Goal: Task Accomplishment & Management: Manage account settings

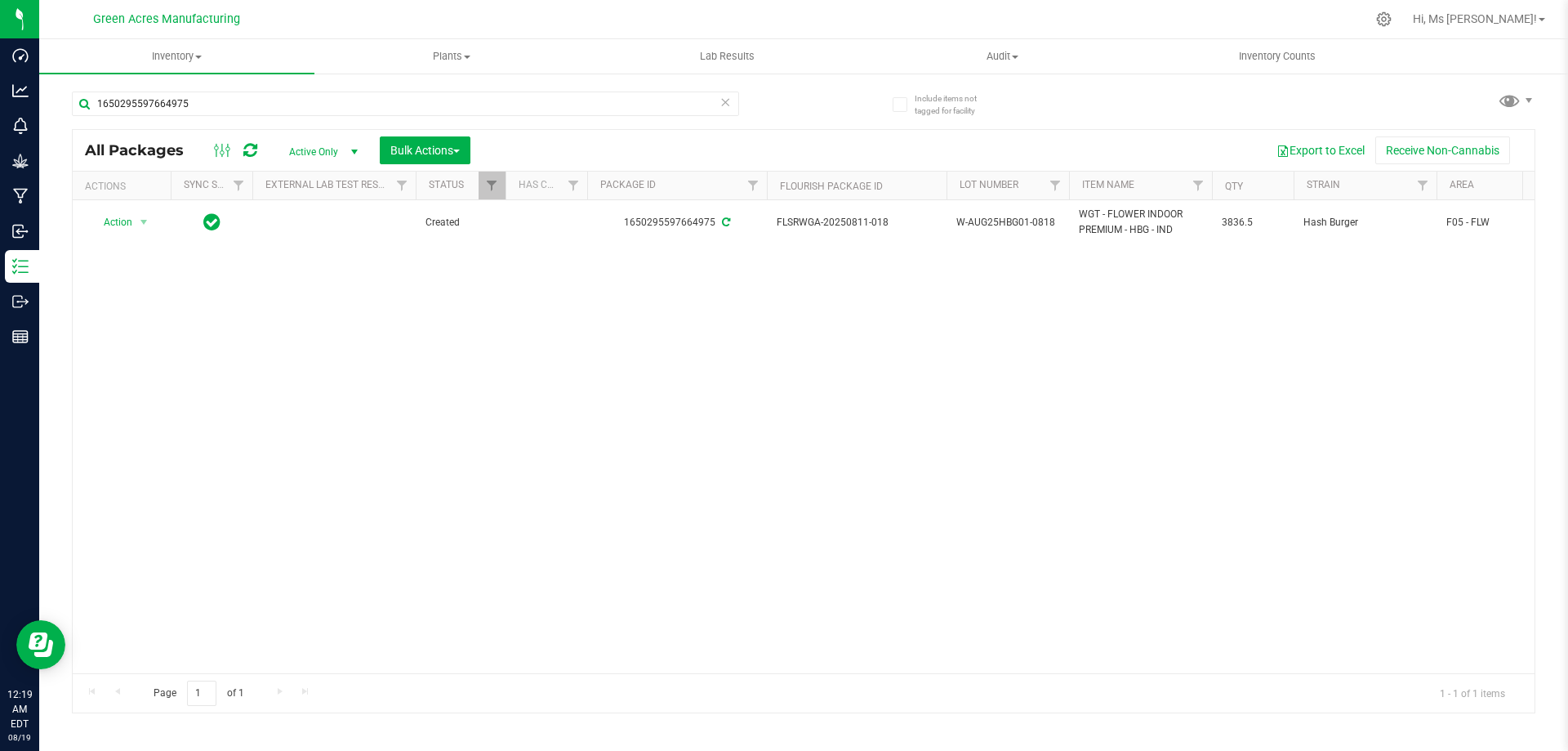
click at [151, 301] on div "Action Action Adjust qty Create package Edit attributes Global inventory Locate…" at bounding box center [803, 437] width 1461 height 473
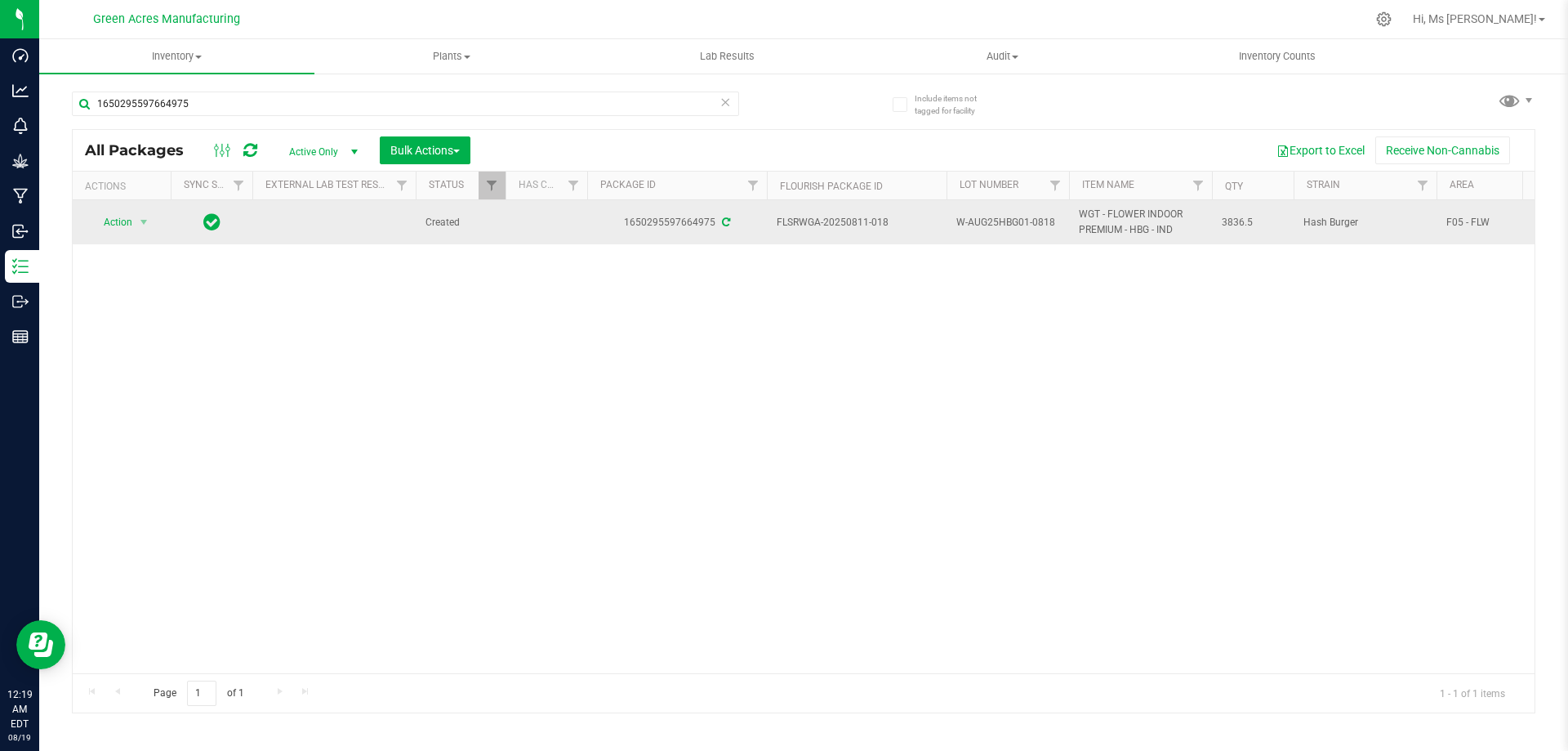
click at [994, 220] on span "W-AUG25HBG01-0818" at bounding box center [1008, 222] width 103 height 15
click at [994, 220] on input "W-AUG25HBG01-0818" at bounding box center [1004, 223] width 116 height 25
click at [421, 102] on input "1650295597664975" at bounding box center [405, 103] width 668 height 24
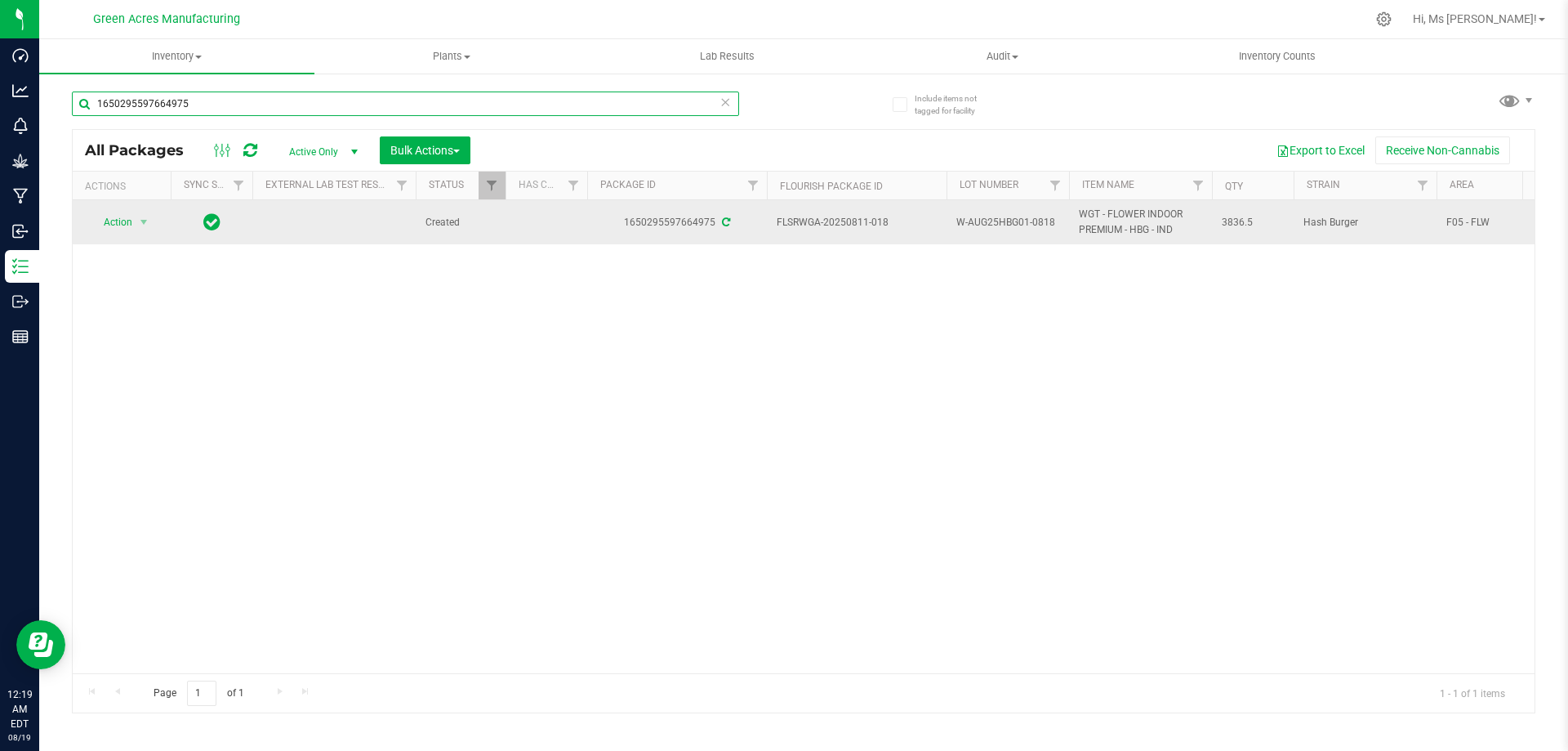
paste input "W-AUG25HBG01-0818"
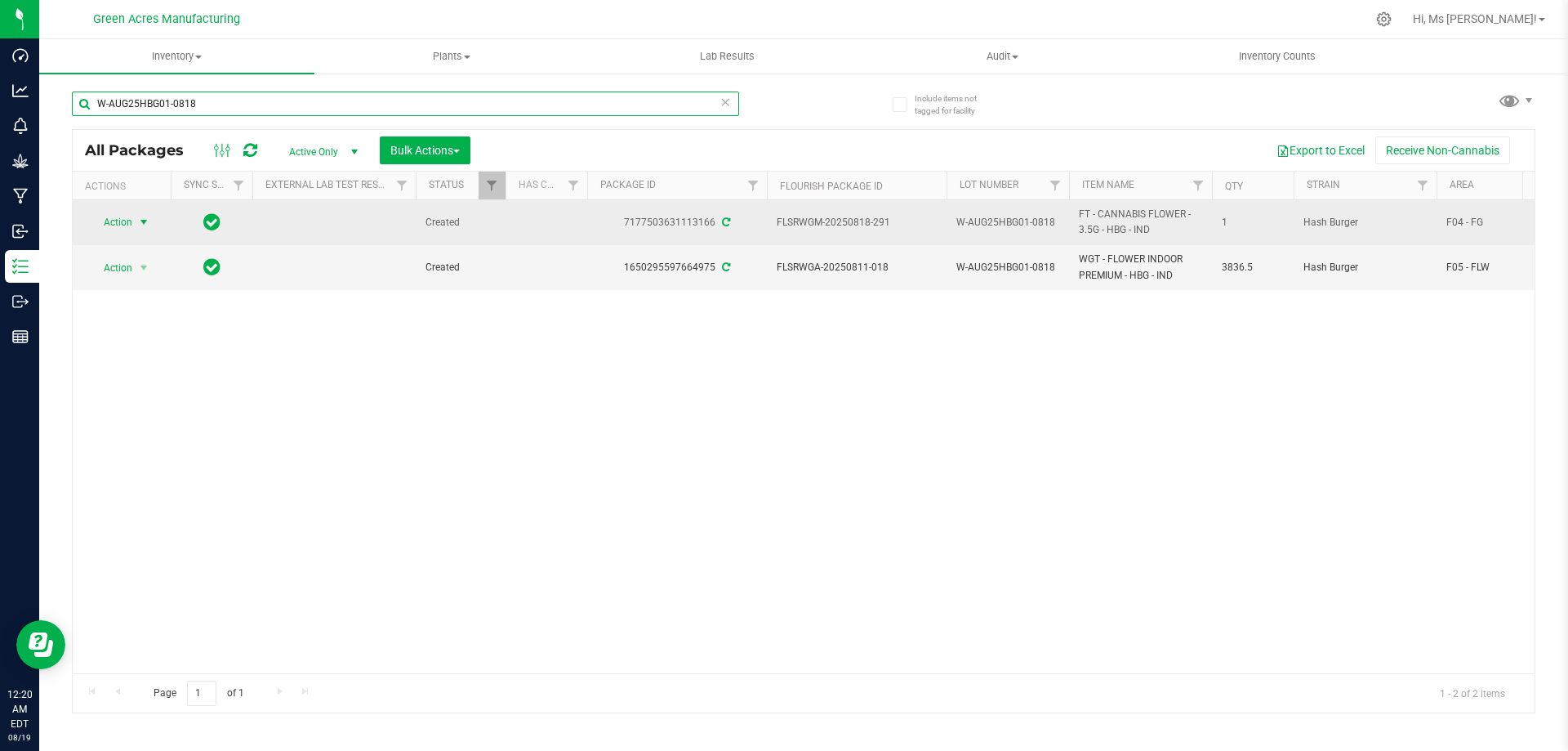
type input "W-AUG25HBG01-0818"
click at [128, 214] on span "Action" at bounding box center [110, 222] width 44 height 23
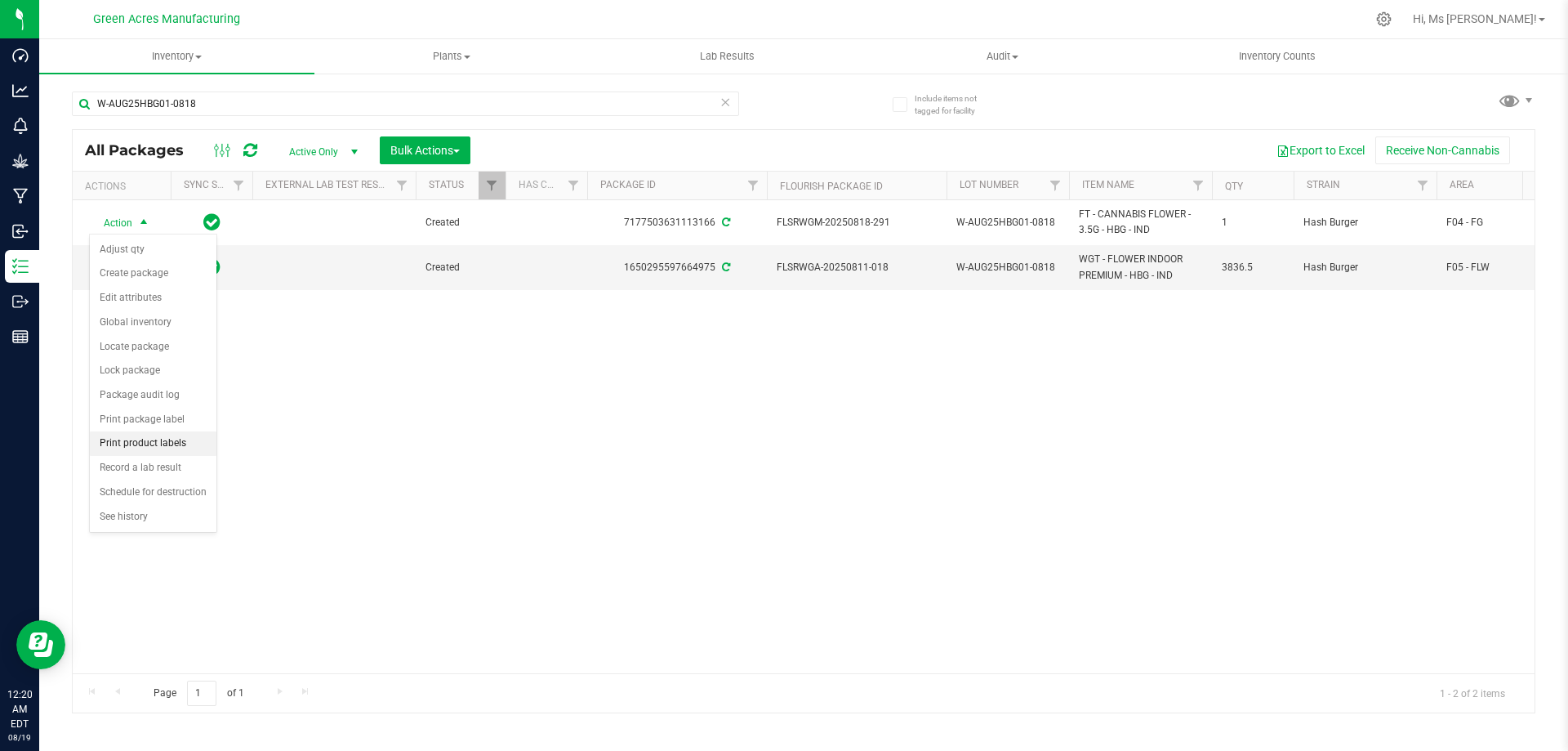
click at [183, 449] on li "Print product labels" at bounding box center [152, 443] width 126 height 24
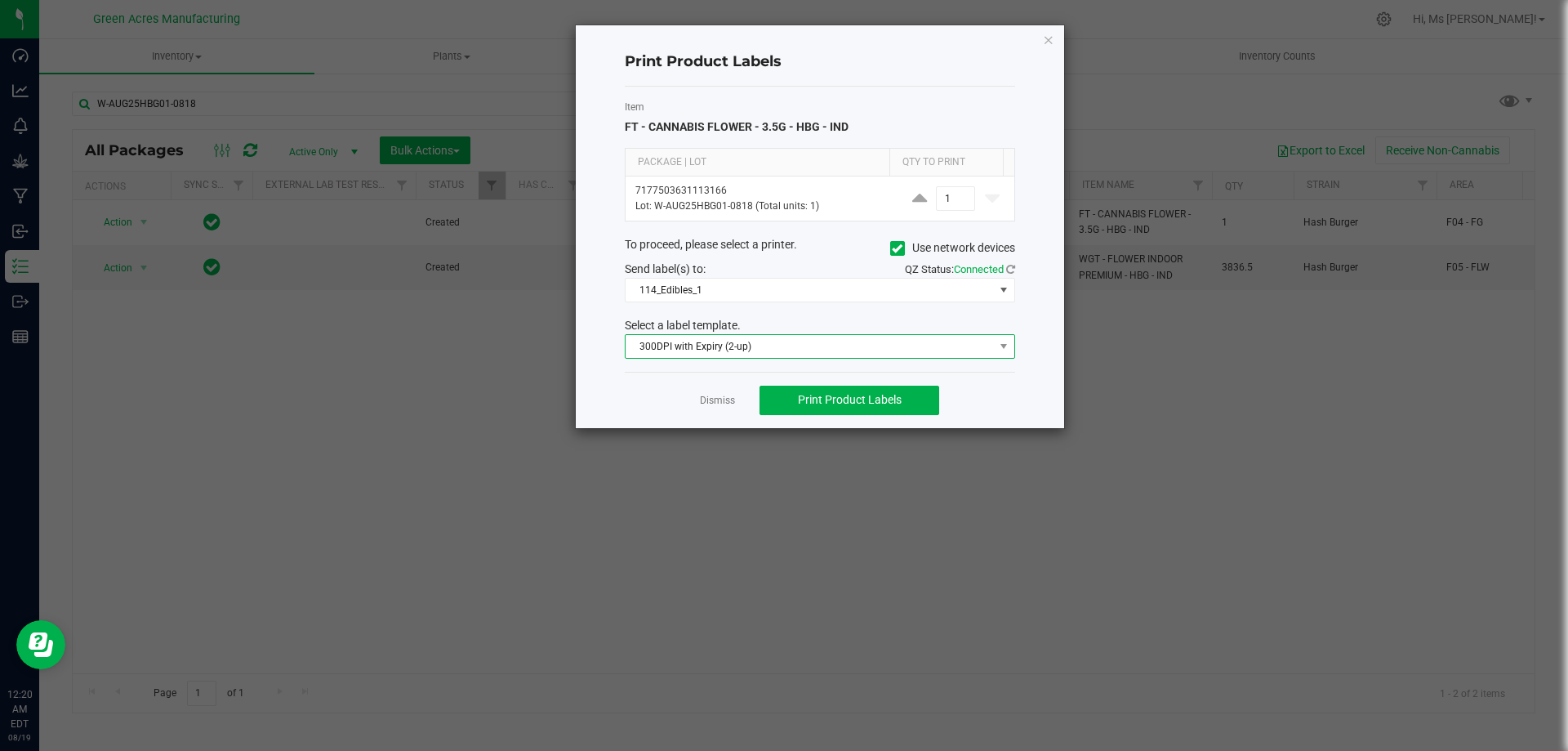
click at [829, 343] on span "300DPI with Expiry (2-up)" at bounding box center [810, 346] width 369 height 23
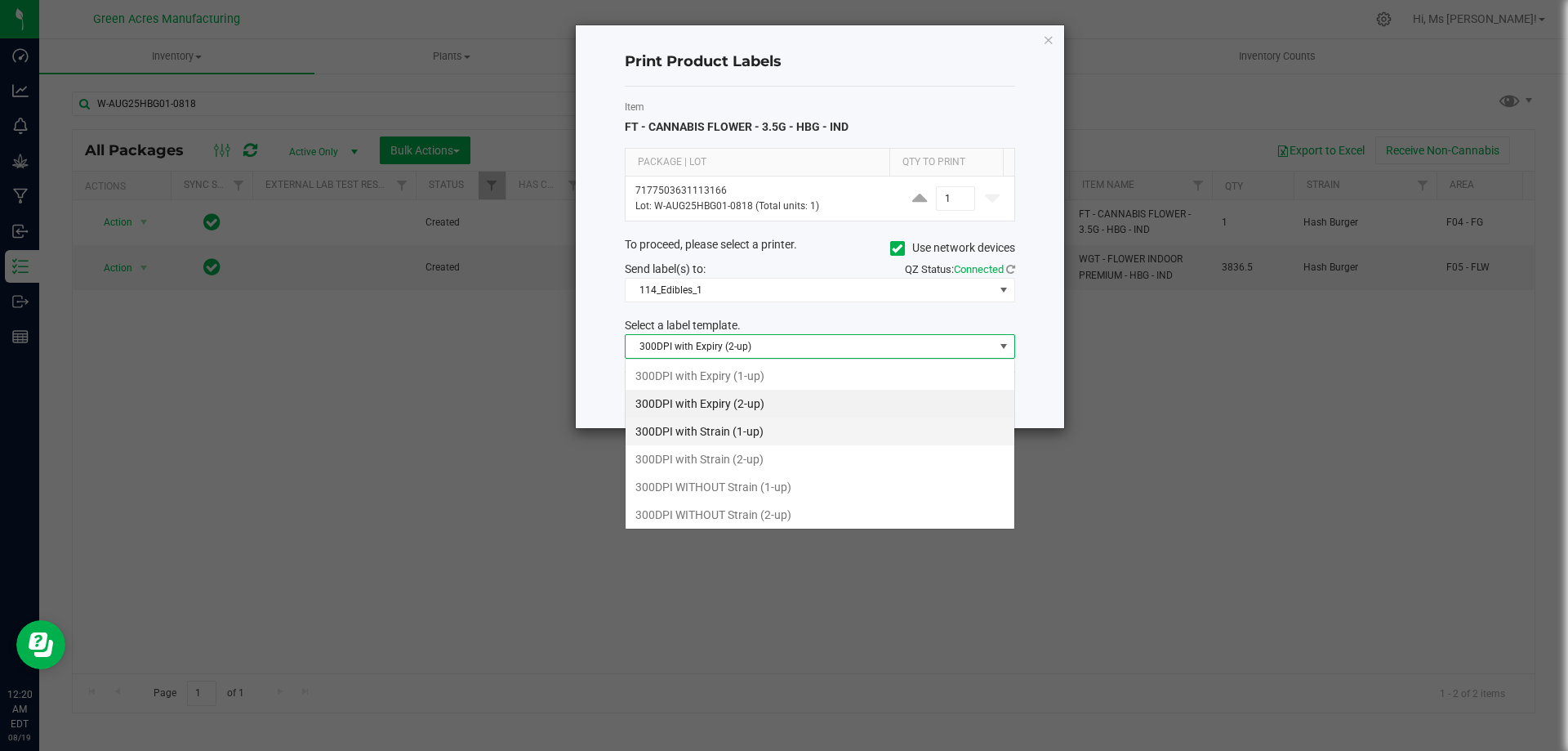
scroll to position [24, 390]
click at [813, 469] on li "300DPI with Strain (2-up)" at bounding box center [820, 458] width 388 height 28
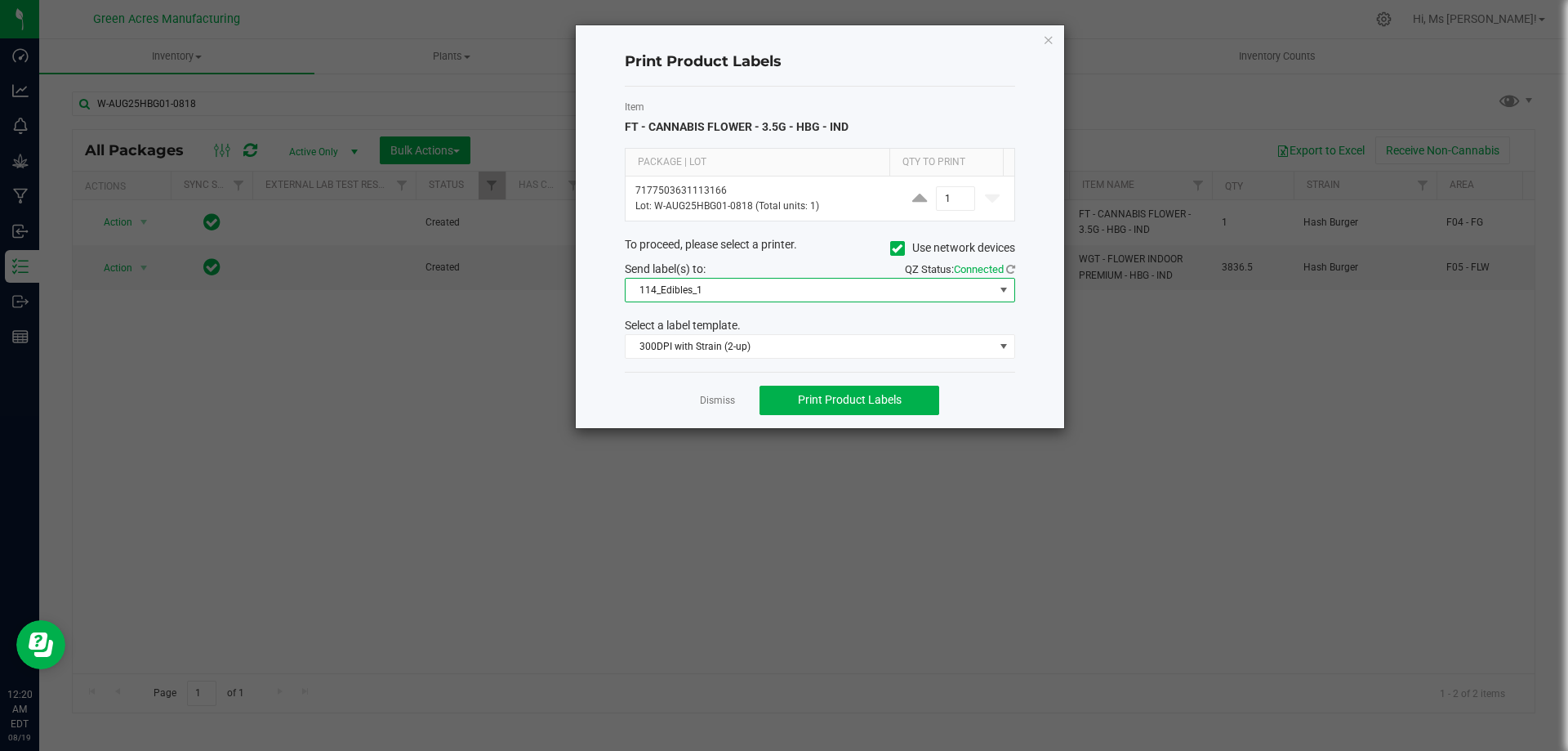
click at [799, 288] on span "114_Edibles_1" at bounding box center [810, 290] width 369 height 23
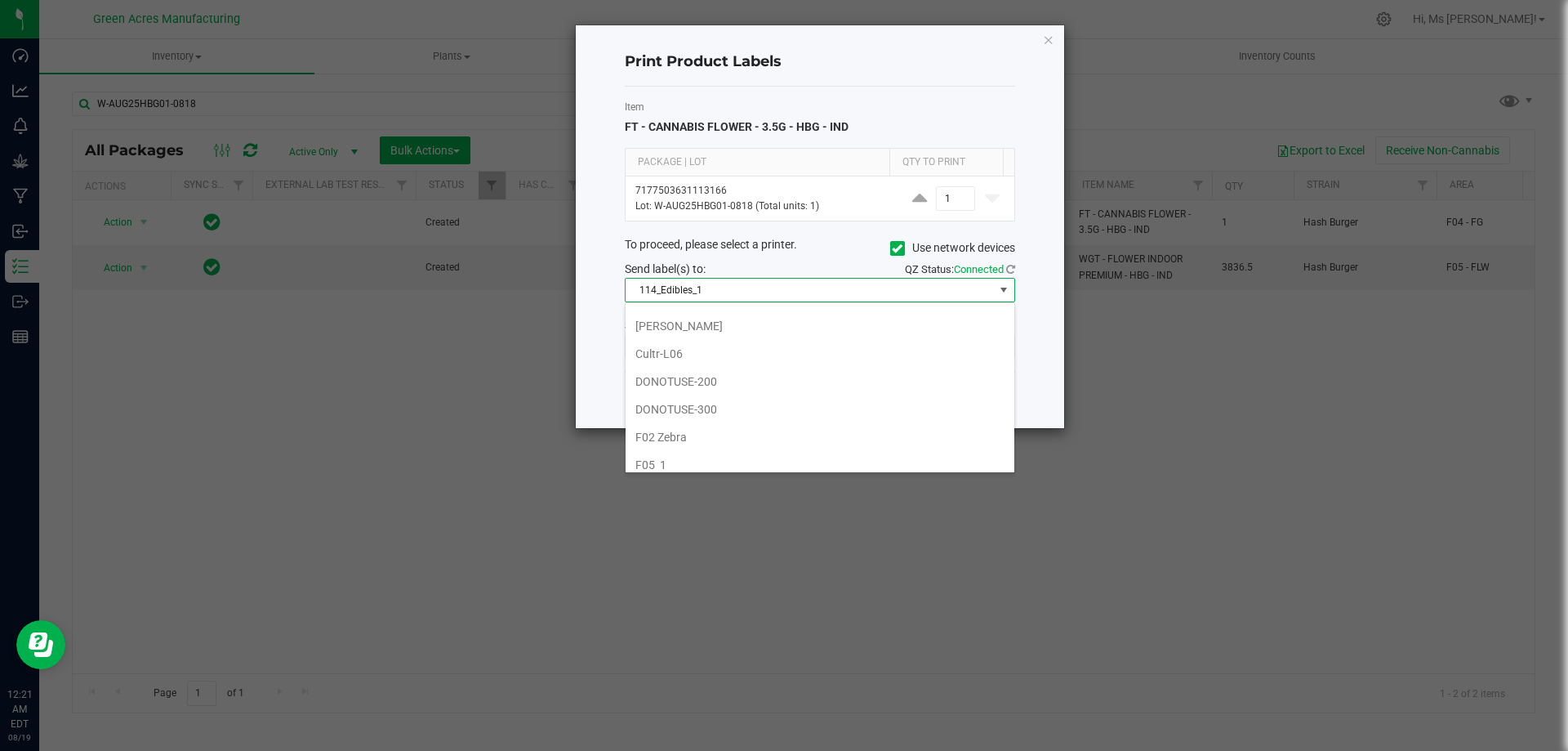
scroll to position [408, 0]
click at [769, 387] on li "F05_1" at bounding box center [820, 382] width 388 height 28
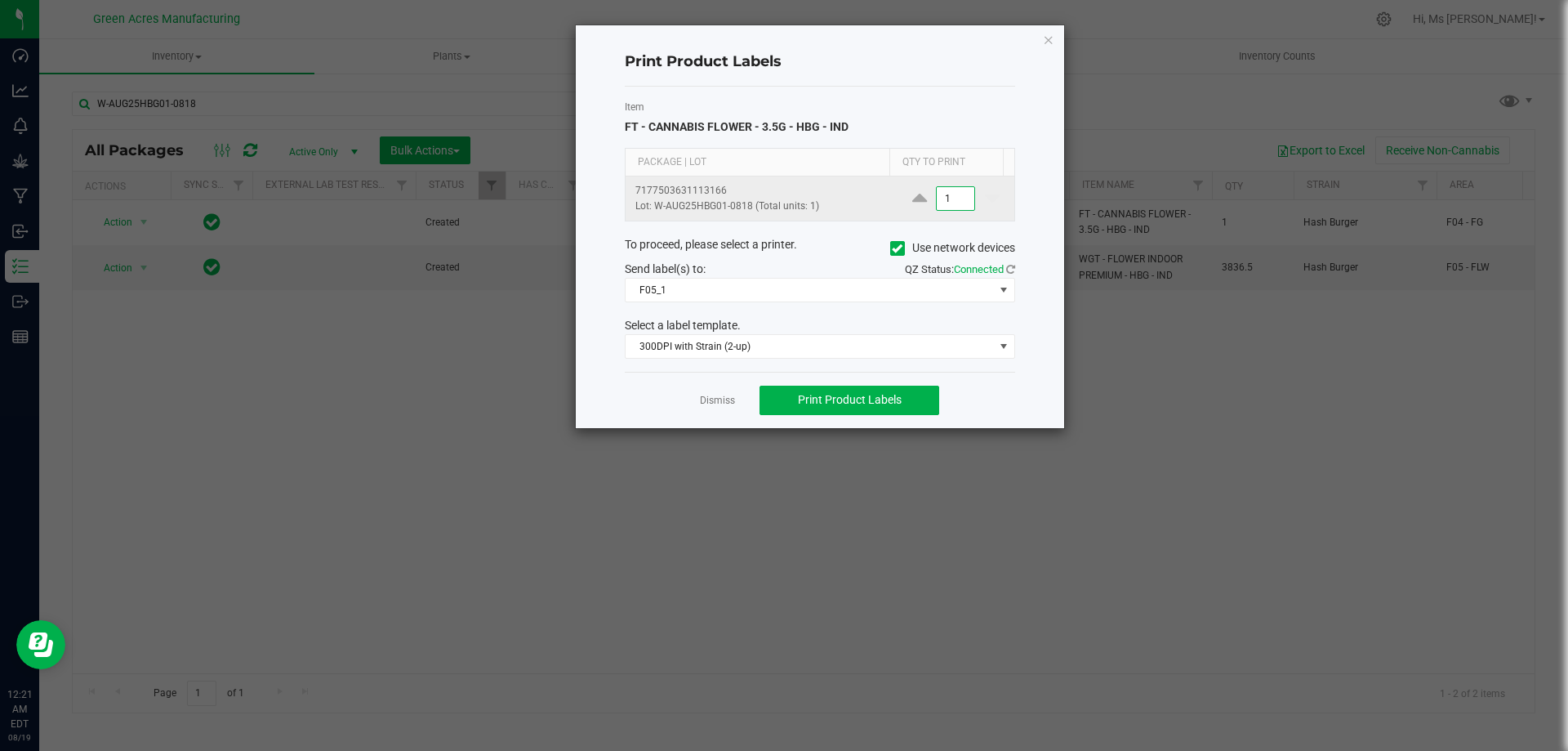
click at [944, 199] on input "1" at bounding box center [956, 199] width 38 height 23
type input "12"
click at [905, 394] on button "Print Product Labels" at bounding box center [849, 400] width 180 height 30
drag, startPoint x: 117, startPoint y: 315, endPoint x: 155, endPoint y: 374, distance: 70.2
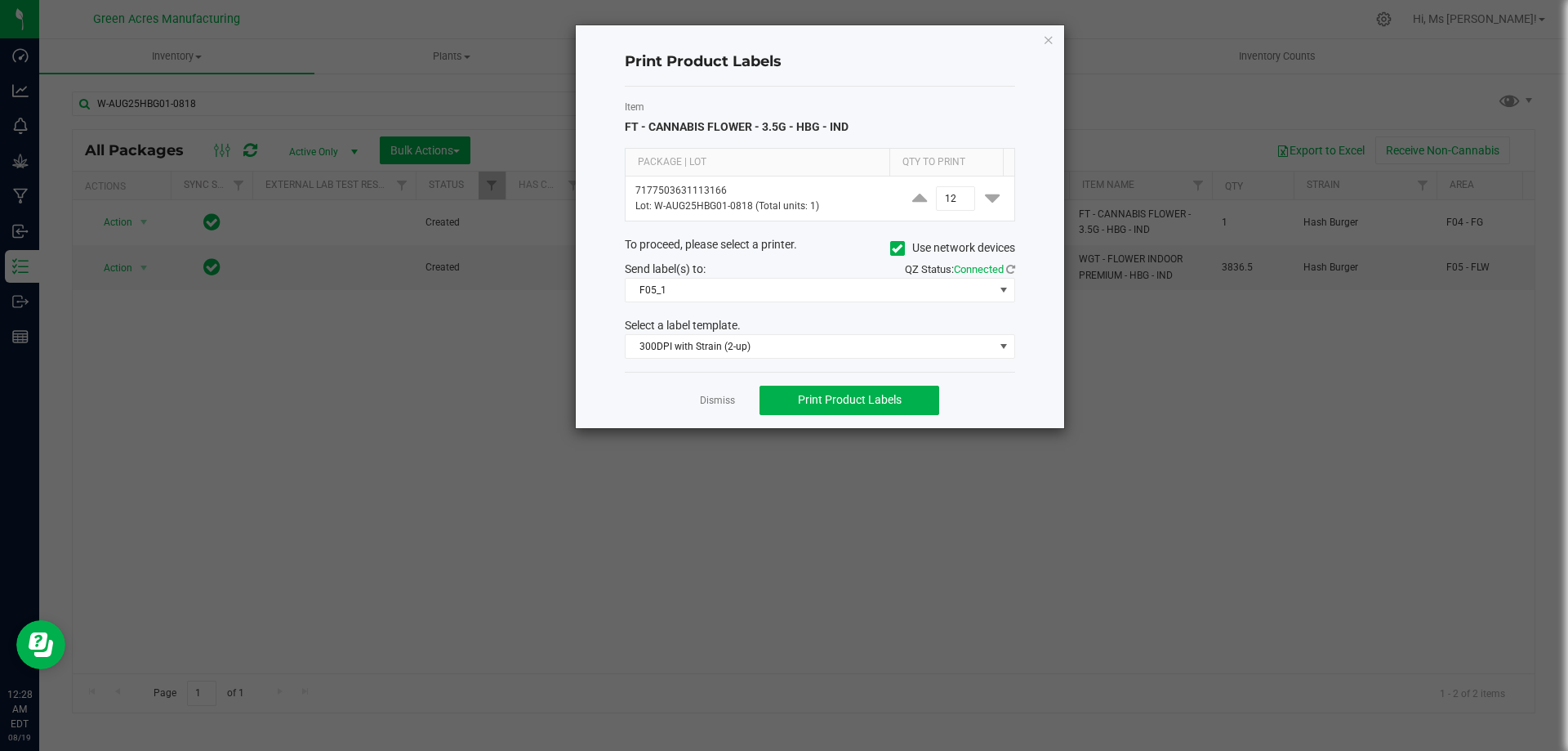
click at [138, 335] on ngb-modal-window "Print Product Labels Item FT - CANNABIS FLOWER - 3.5G - HBG - IND Package | Lot…" at bounding box center [790, 375] width 1581 height 751
click at [714, 408] on app-cancel-button "Dismiss" at bounding box center [717, 399] width 35 height 17
click at [724, 396] on link "Dismiss" at bounding box center [717, 401] width 35 height 14
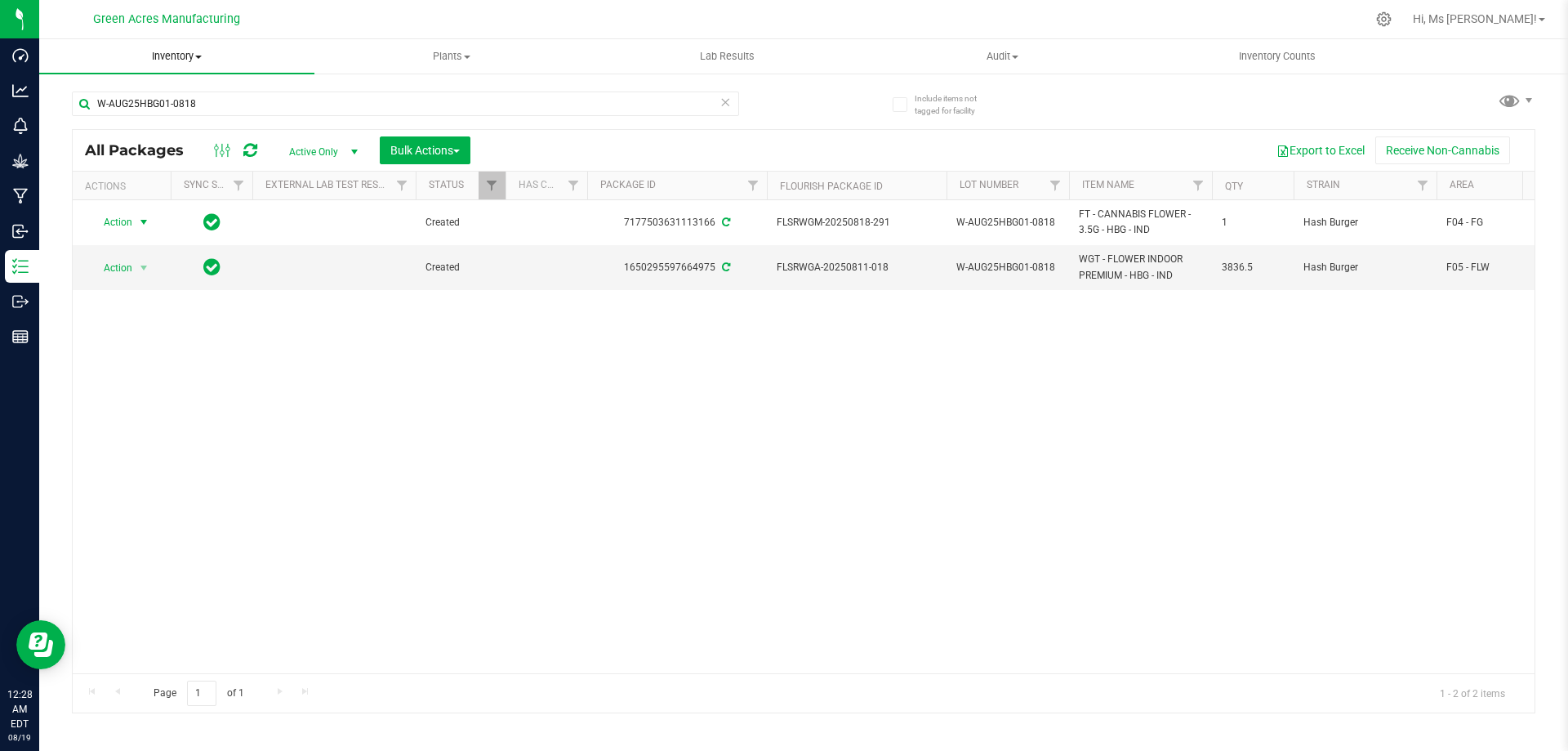
click at [198, 61] on span "Inventory" at bounding box center [177, 56] width 276 height 14
click at [169, 197] on span "From bill of materials" at bounding box center [113, 197] width 148 height 14
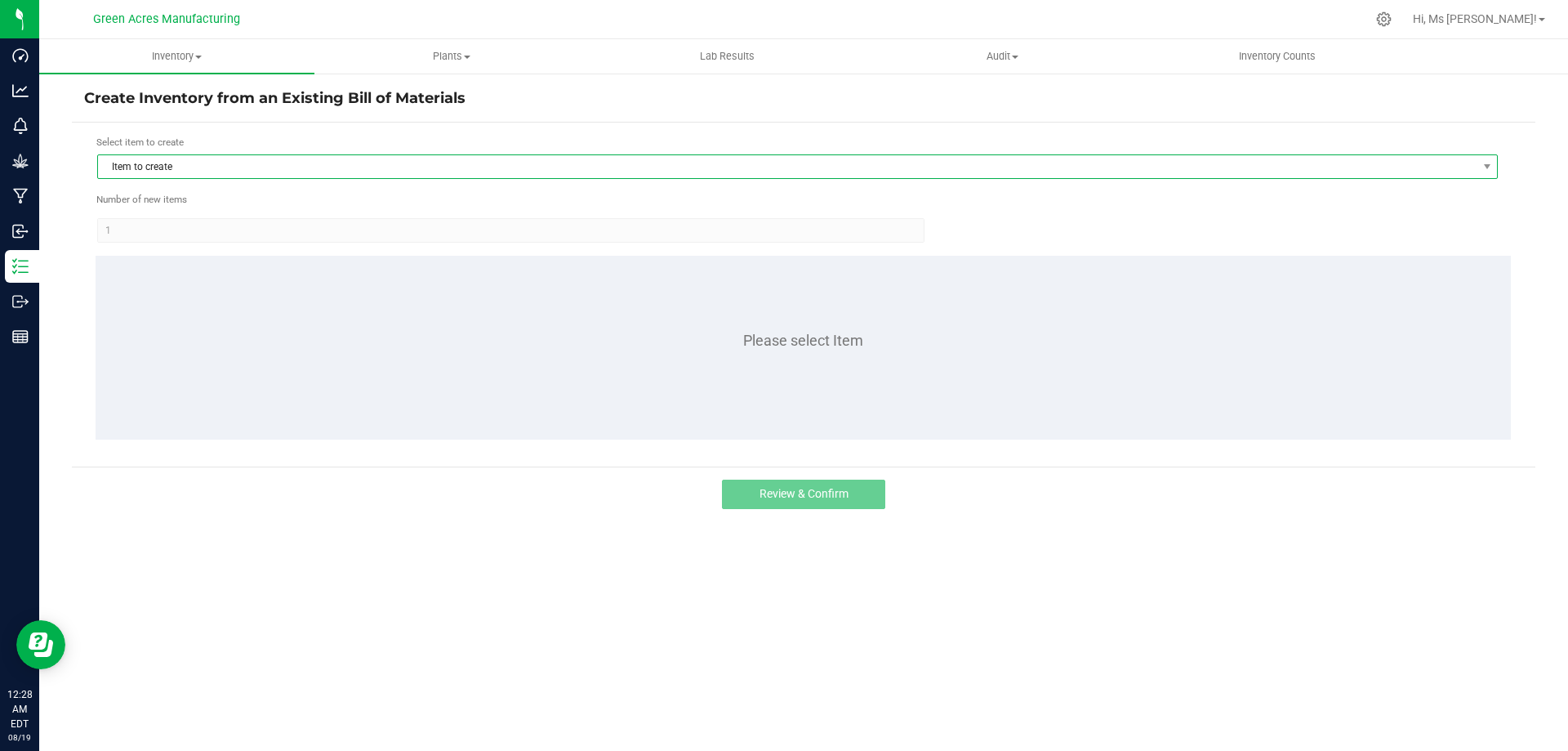
click at [192, 172] on span "Item to create" at bounding box center [788, 166] width 1378 height 23
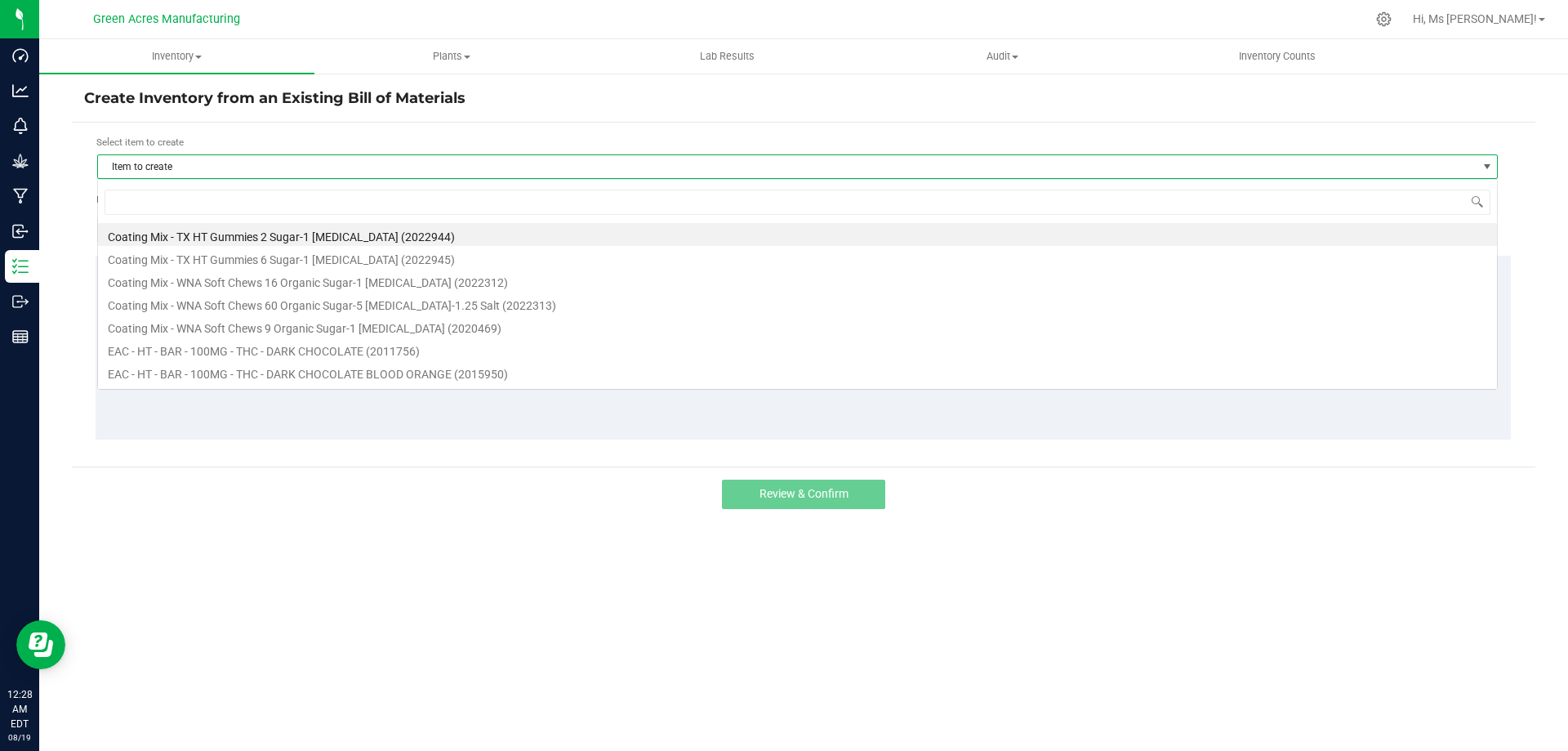
scroll to position [24, 1401]
type input "HBG"
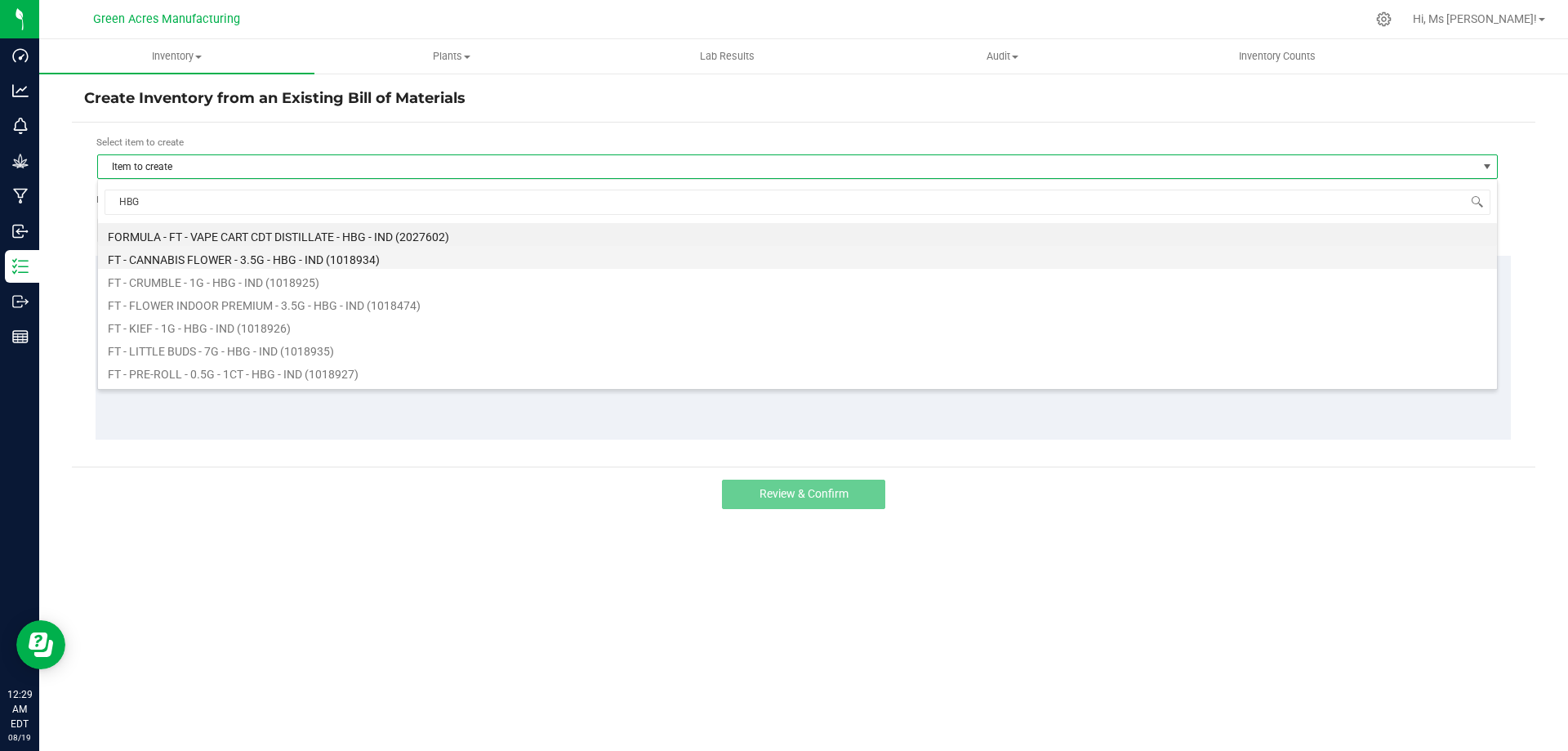
click at [285, 265] on li "FT - CANNABIS FLOWER - 3.5G - HBG - IND (1018934)" at bounding box center [797, 258] width 1399 height 23
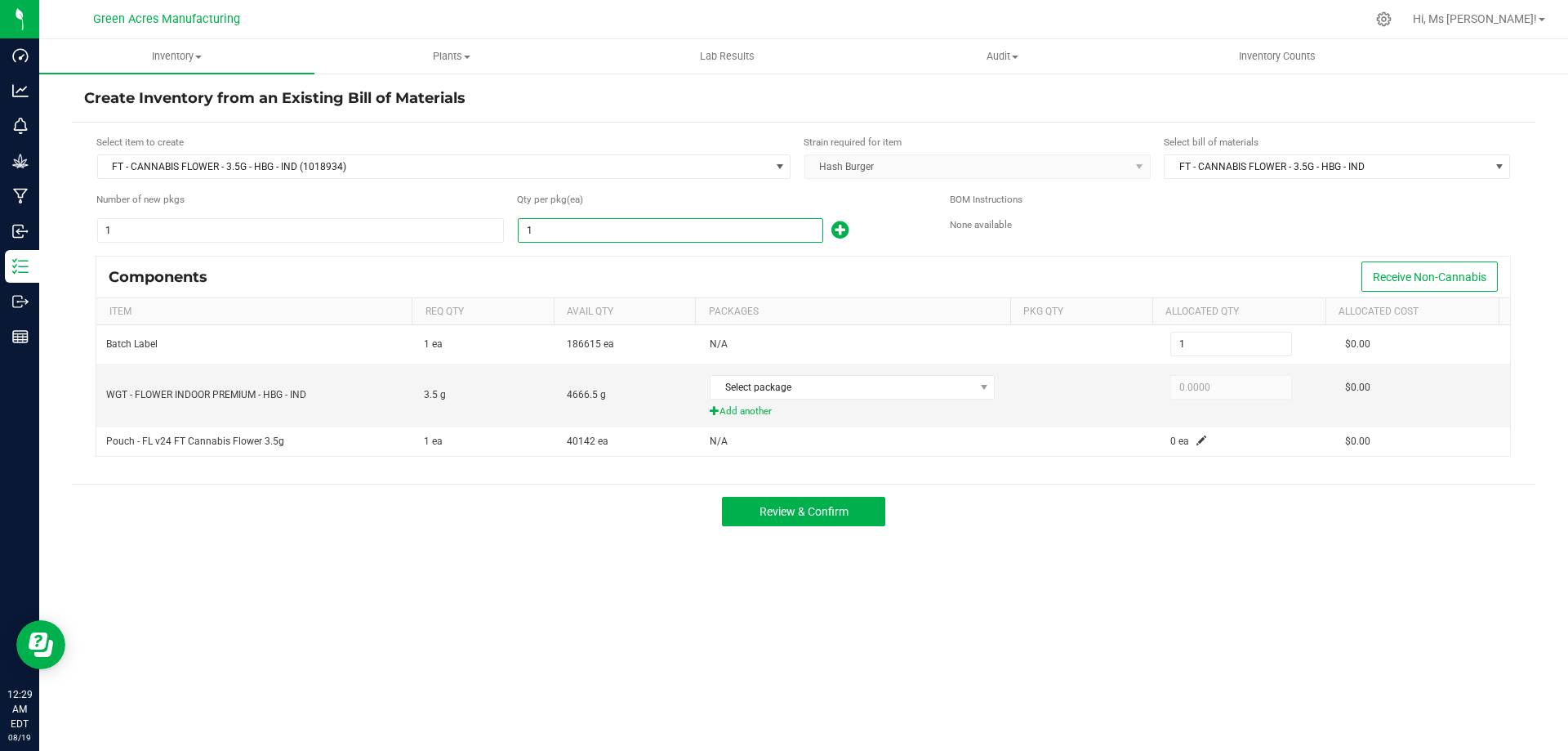
click at [577, 235] on input "1" at bounding box center [669, 231] width 303 height 23
click at [892, 237] on div "1" at bounding box center [721, 230] width 408 height 26
click at [747, 222] on input "1" at bounding box center [669, 231] width 303 height 23
type input "8"
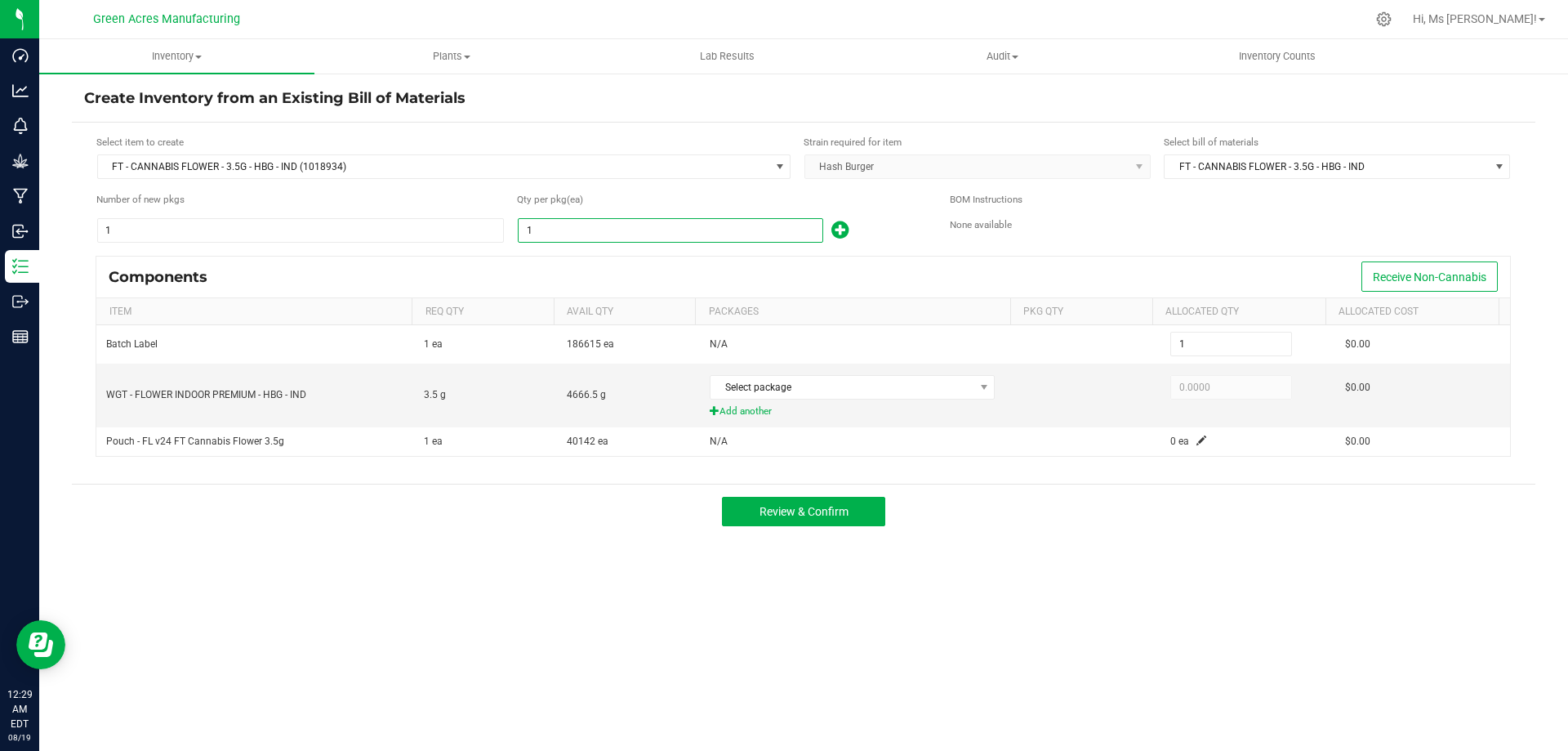
type input "8"
type input "88"
type input "881"
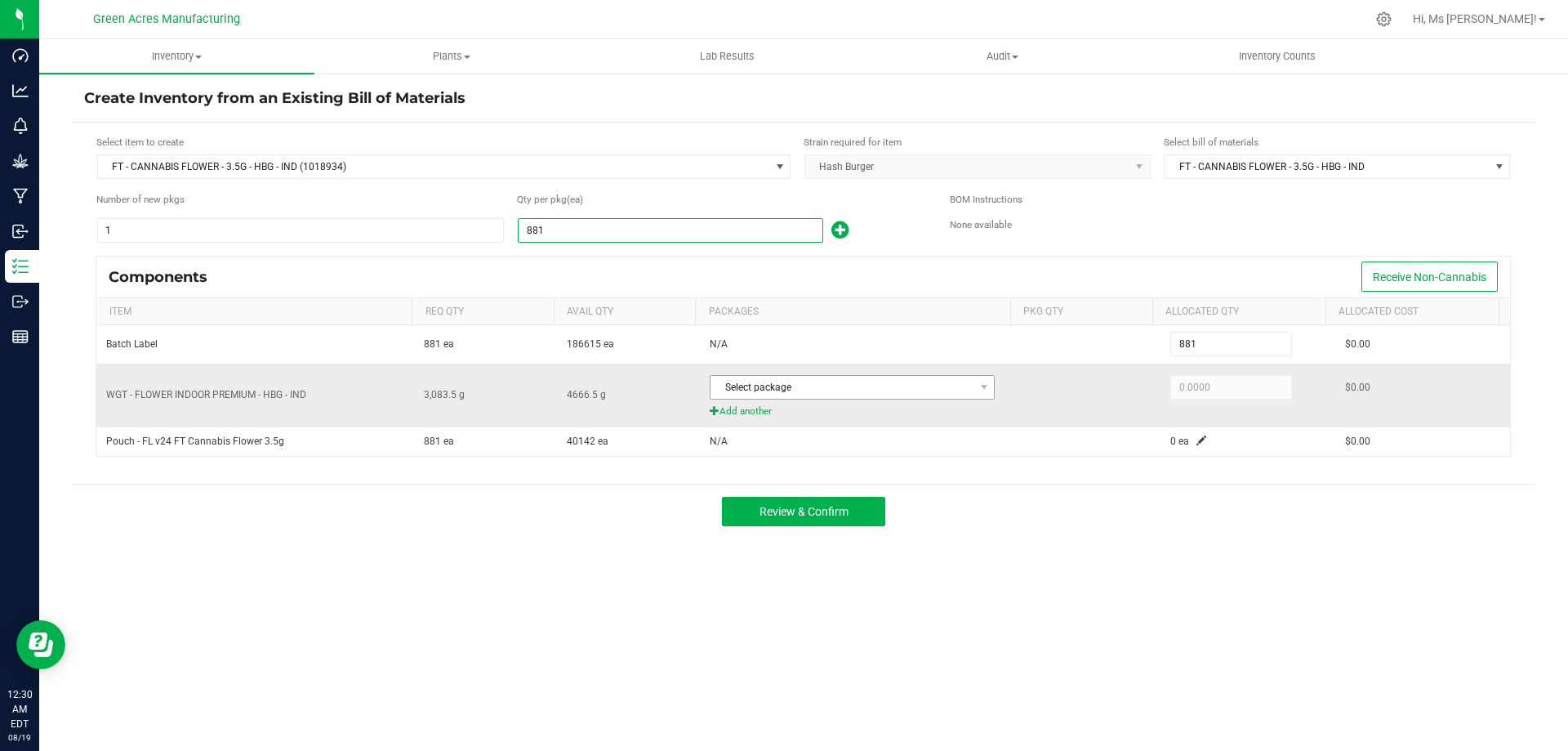
type input "881"
click at [950, 386] on span "Select package" at bounding box center [842, 388] width 263 height 23
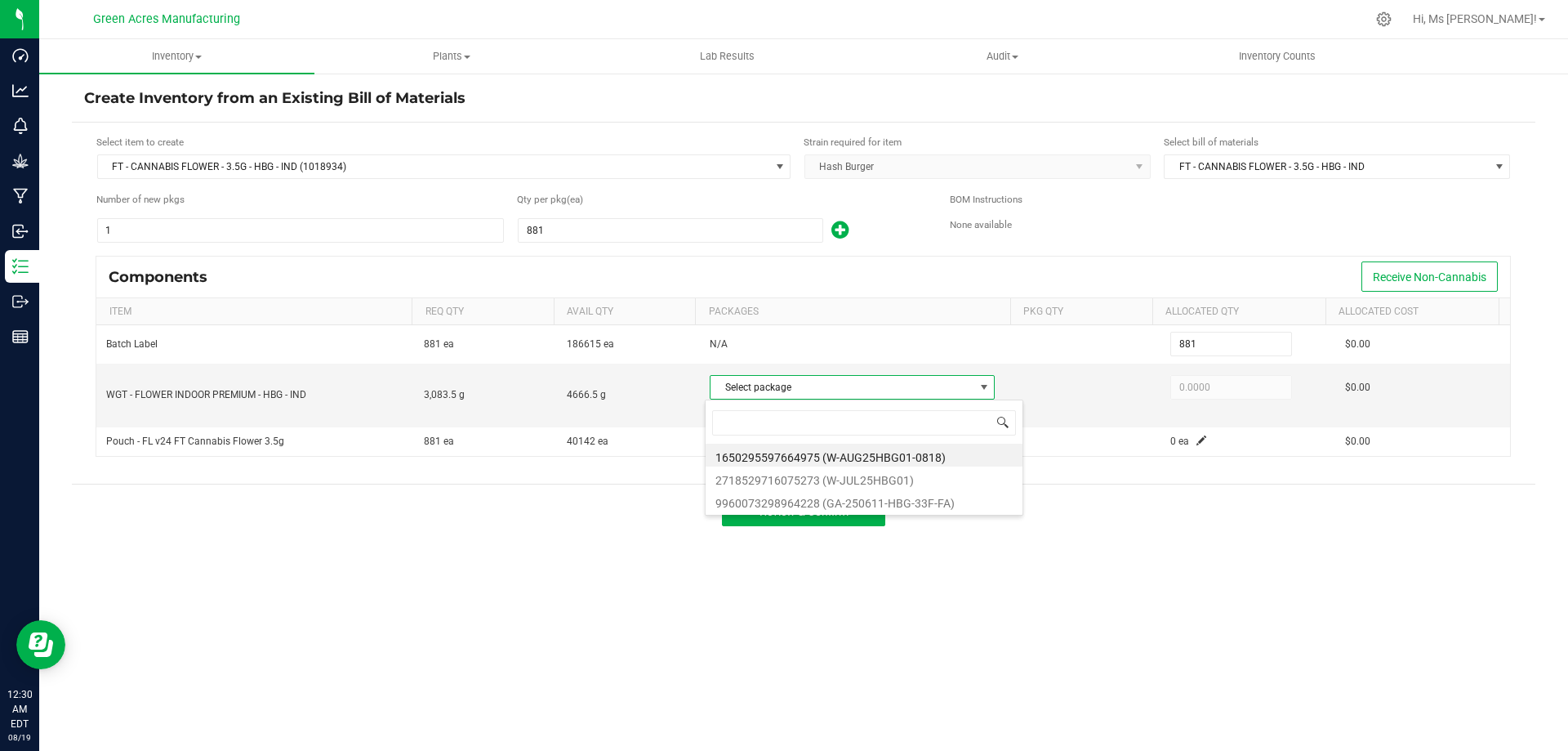
scroll to position [24, 282]
click at [969, 459] on li "1650295597664975 (W-AUG25HBG01-0818)" at bounding box center [864, 456] width 317 height 23
type input "3,083.5000"
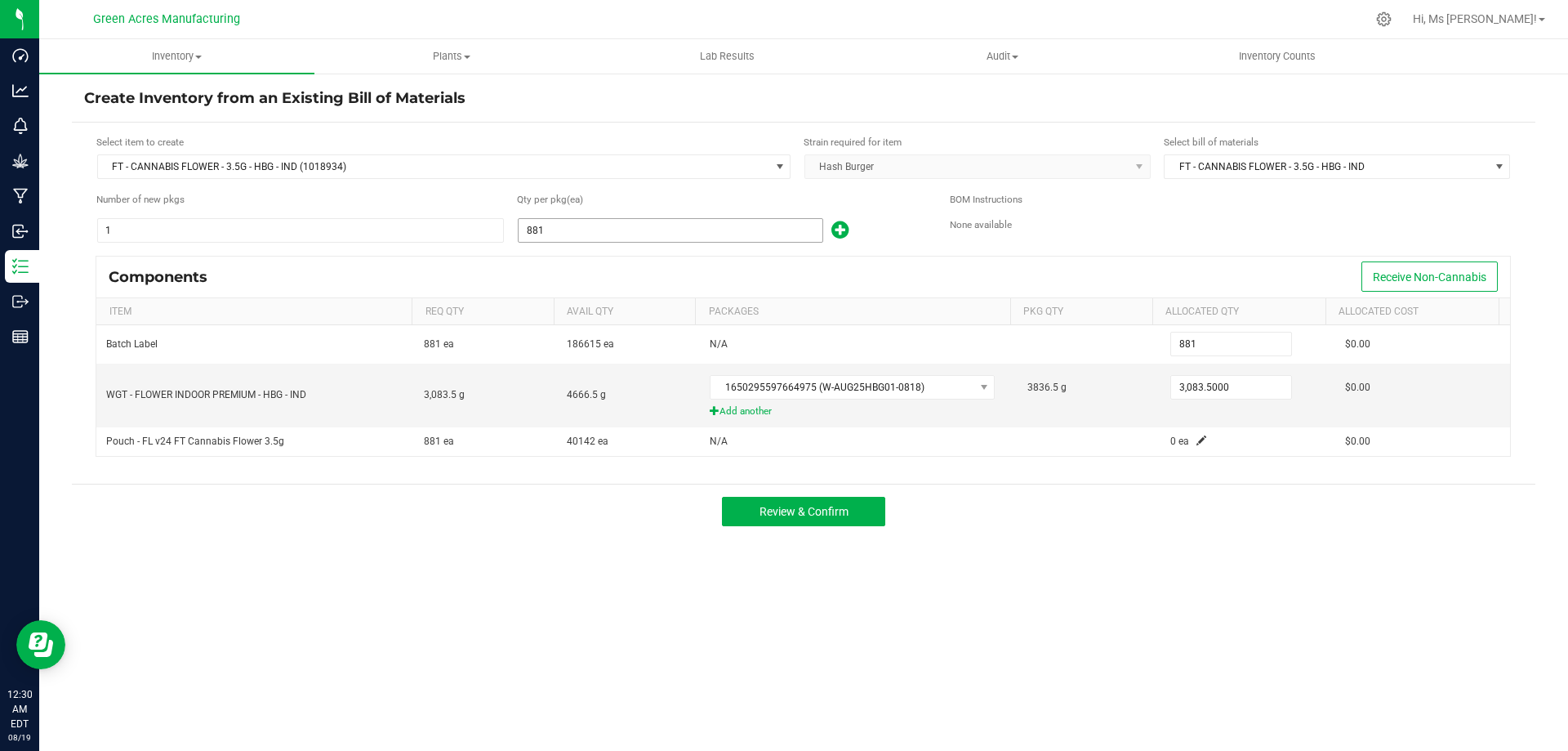
click at [777, 226] on input "881" at bounding box center [669, 231] width 303 height 23
drag, startPoint x: 895, startPoint y: 279, endPoint x: 815, endPoint y: 238, distance: 89.9
click at [894, 277] on div "Components Receive Non-Cannabis" at bounding box center [804, 277] width 1414 height 41
click at [758, 232] on input "881" at bounding box center [669, 231] width 303 height 23
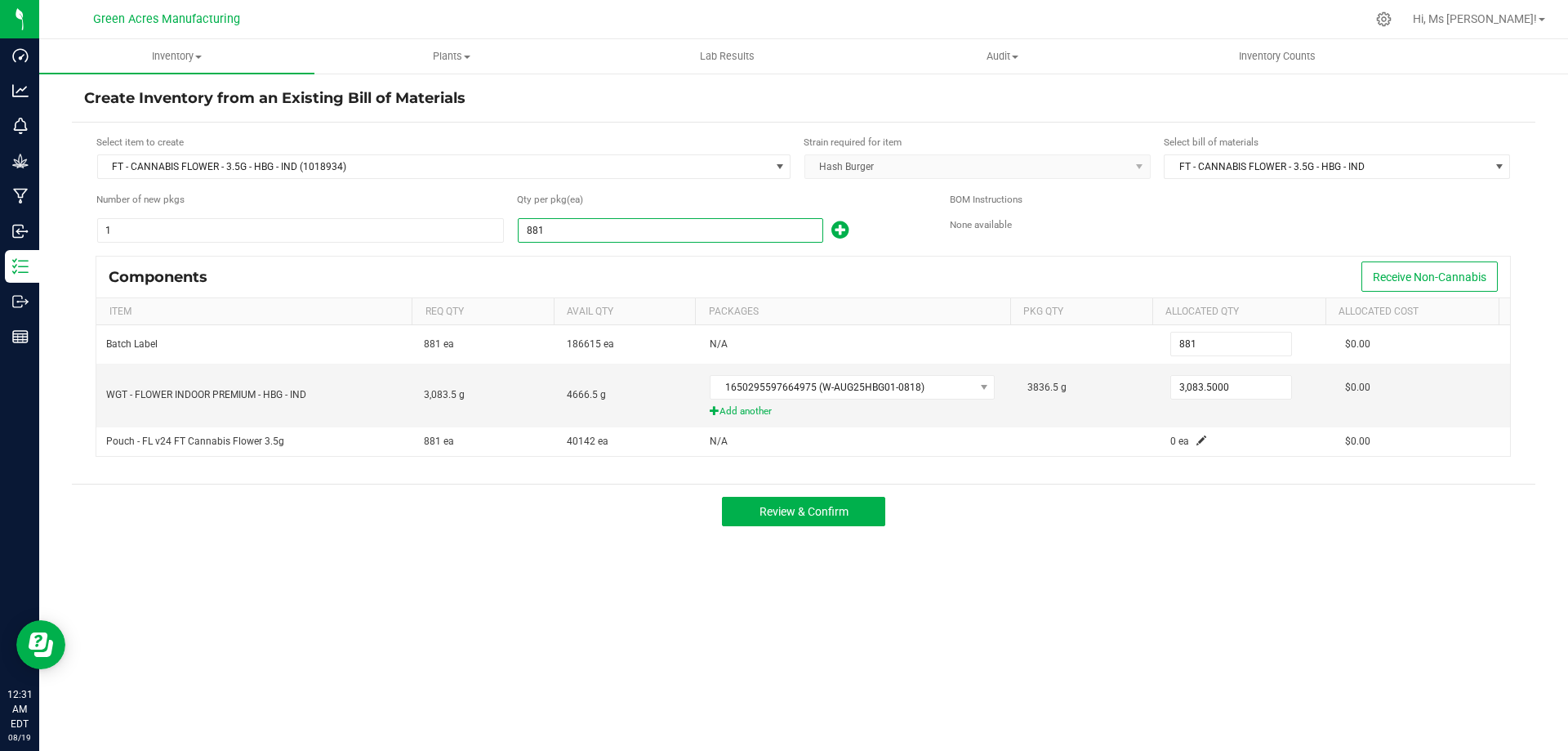
type input "1"
type input "10"
type input "106"
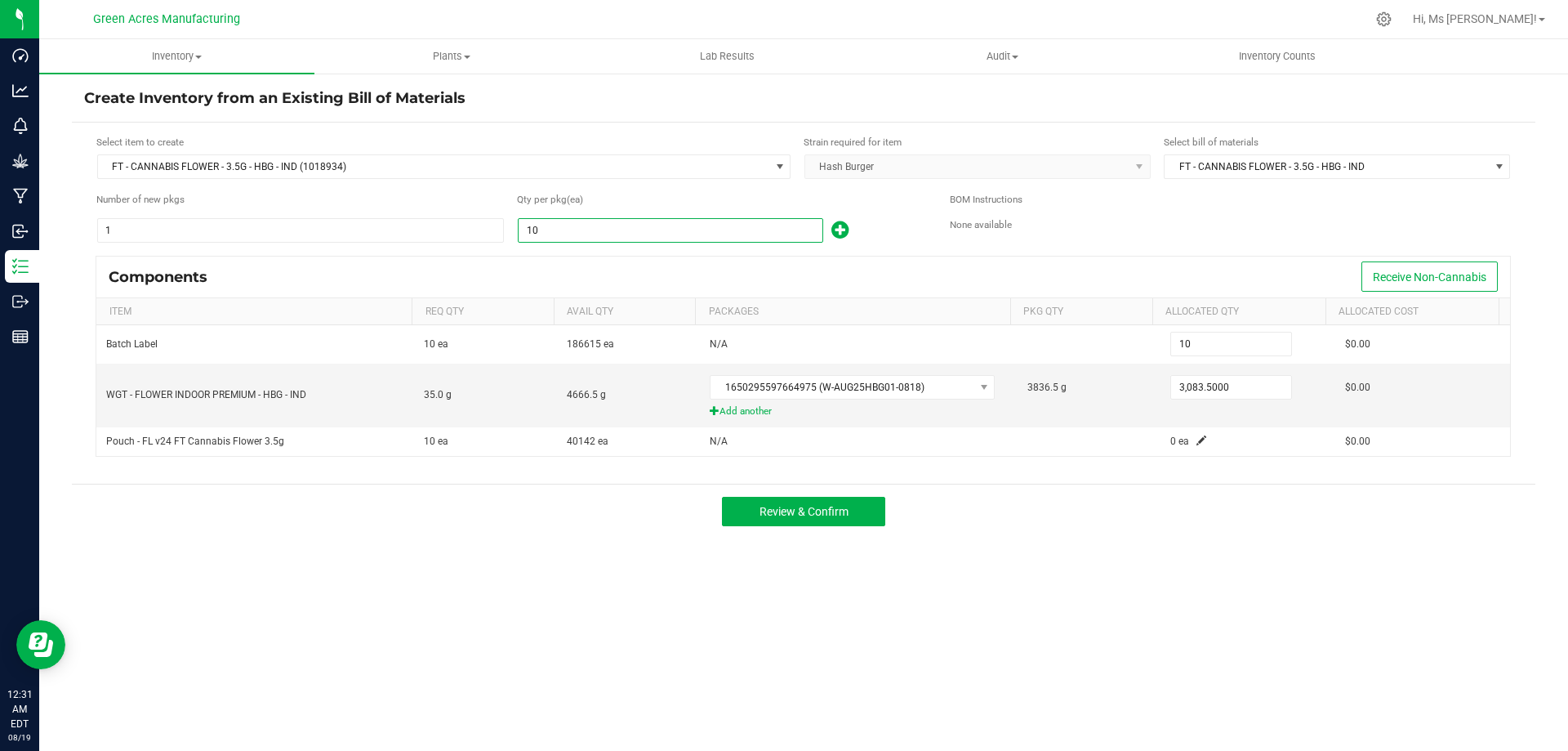
type input "106"
type input "1061"
type input "1,061"
click at [1228, 388] on input "3083.5" at bounding box center [1231, 388] width 120 height 23
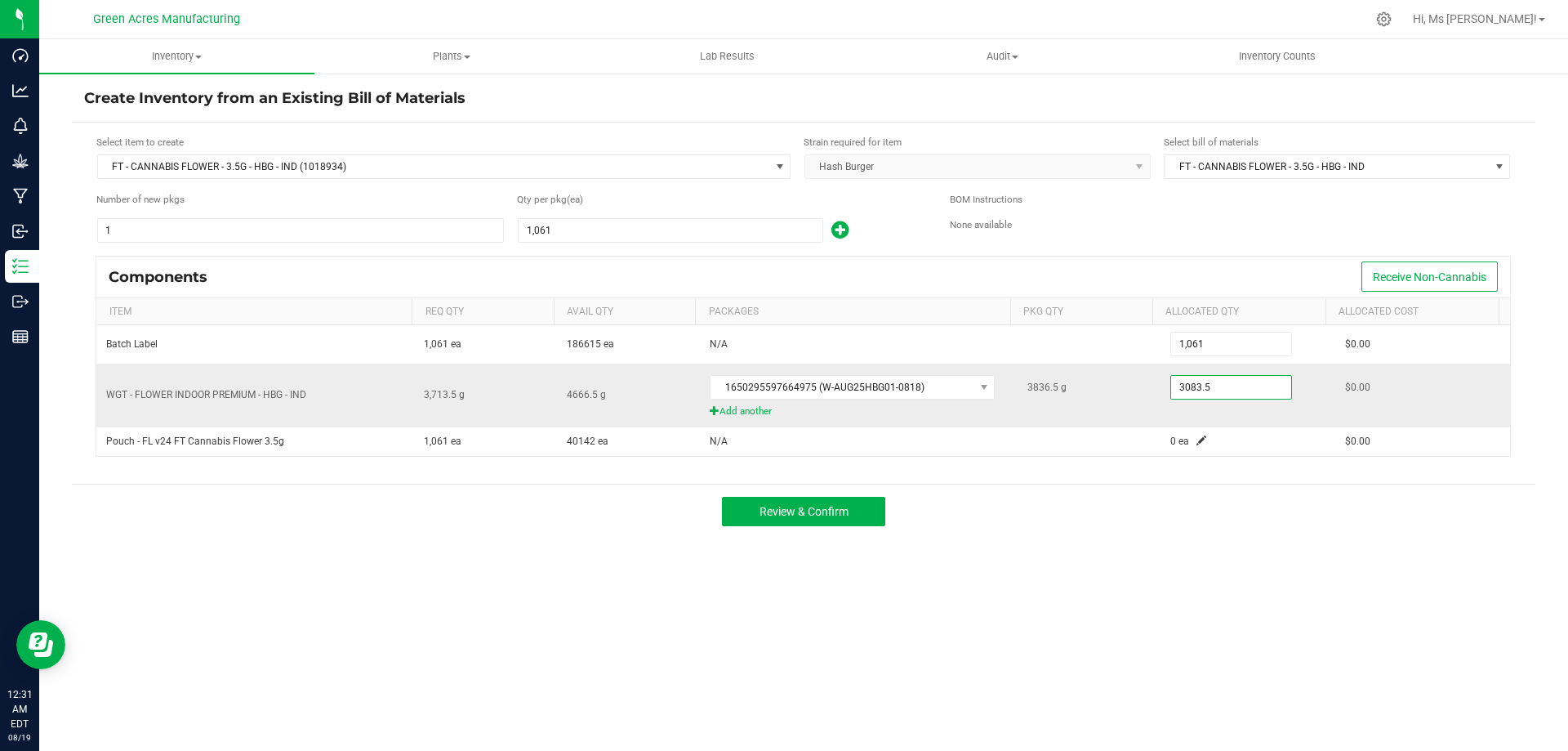
click at [1228, 388] on input "3083.5" at bounding box center [1231, 388] width 120 height 23
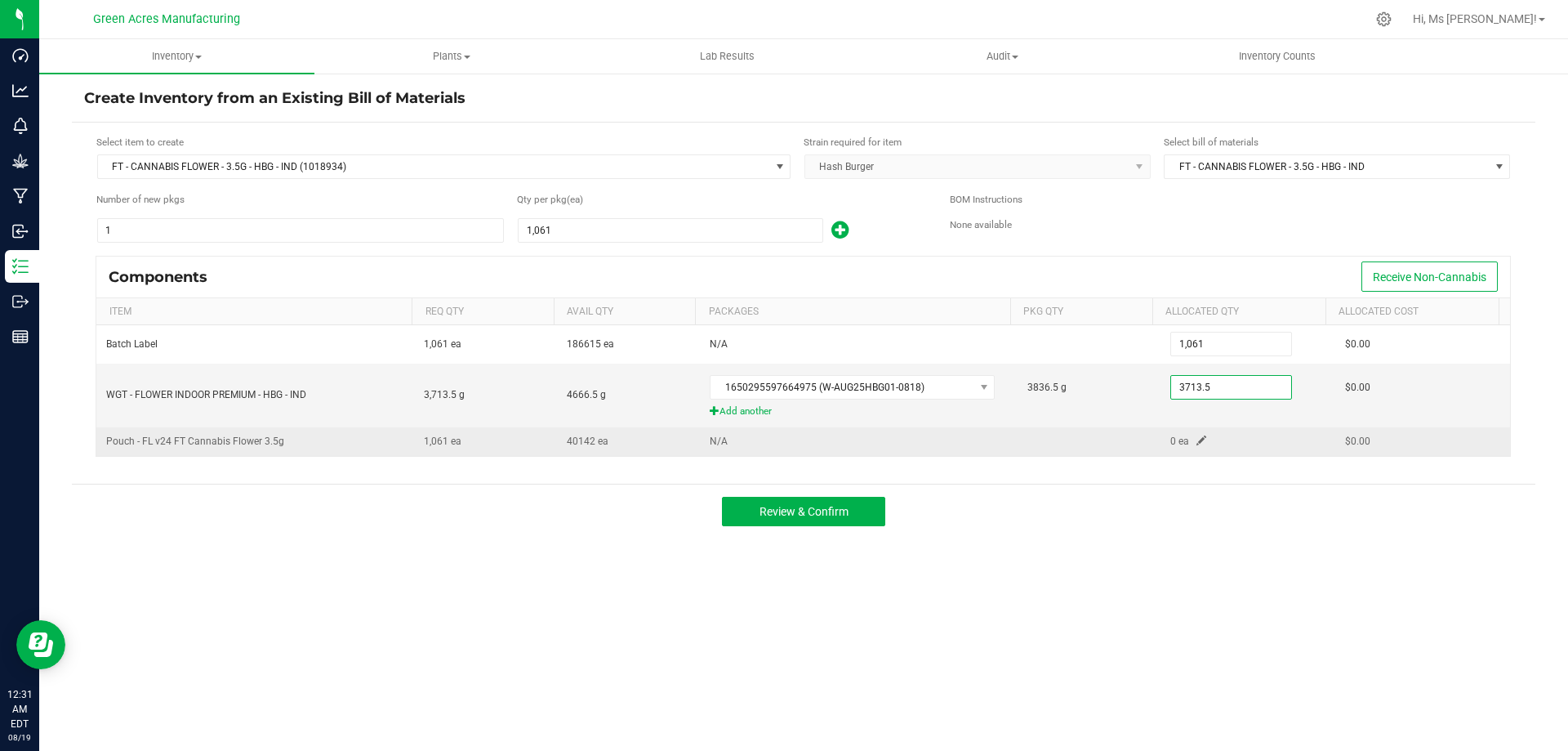
type input "3,713.5000"
click at [1197, 444] on span at bounding box center [1201, 440] width 10 height 10
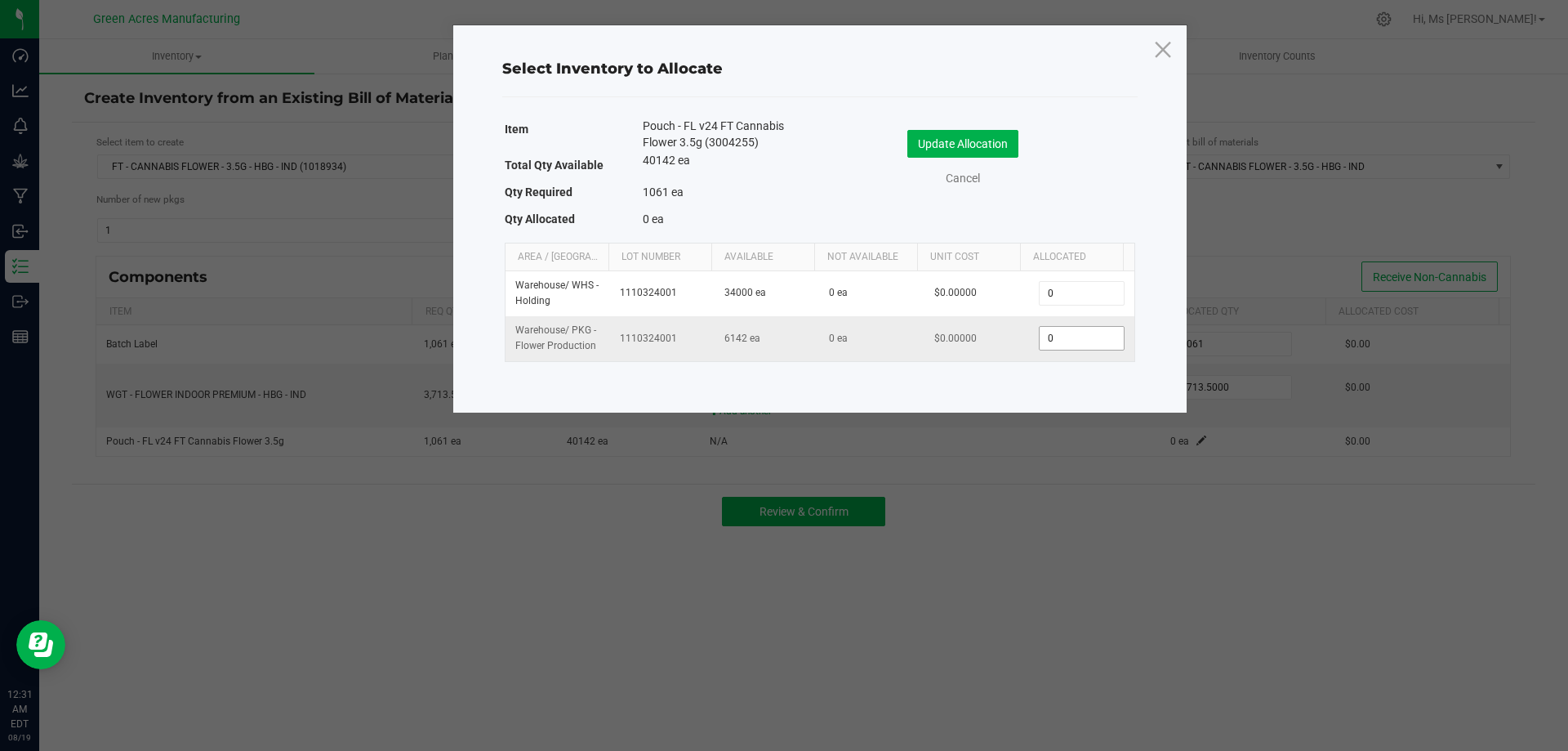
click at [1069, 343] on input "0" at bounding box center [1081, 338] width 83 height 23
type input "1,061"
click at [940, 144] on button "Update Allocation" at bounding box center [963, 143] width 111 height 28
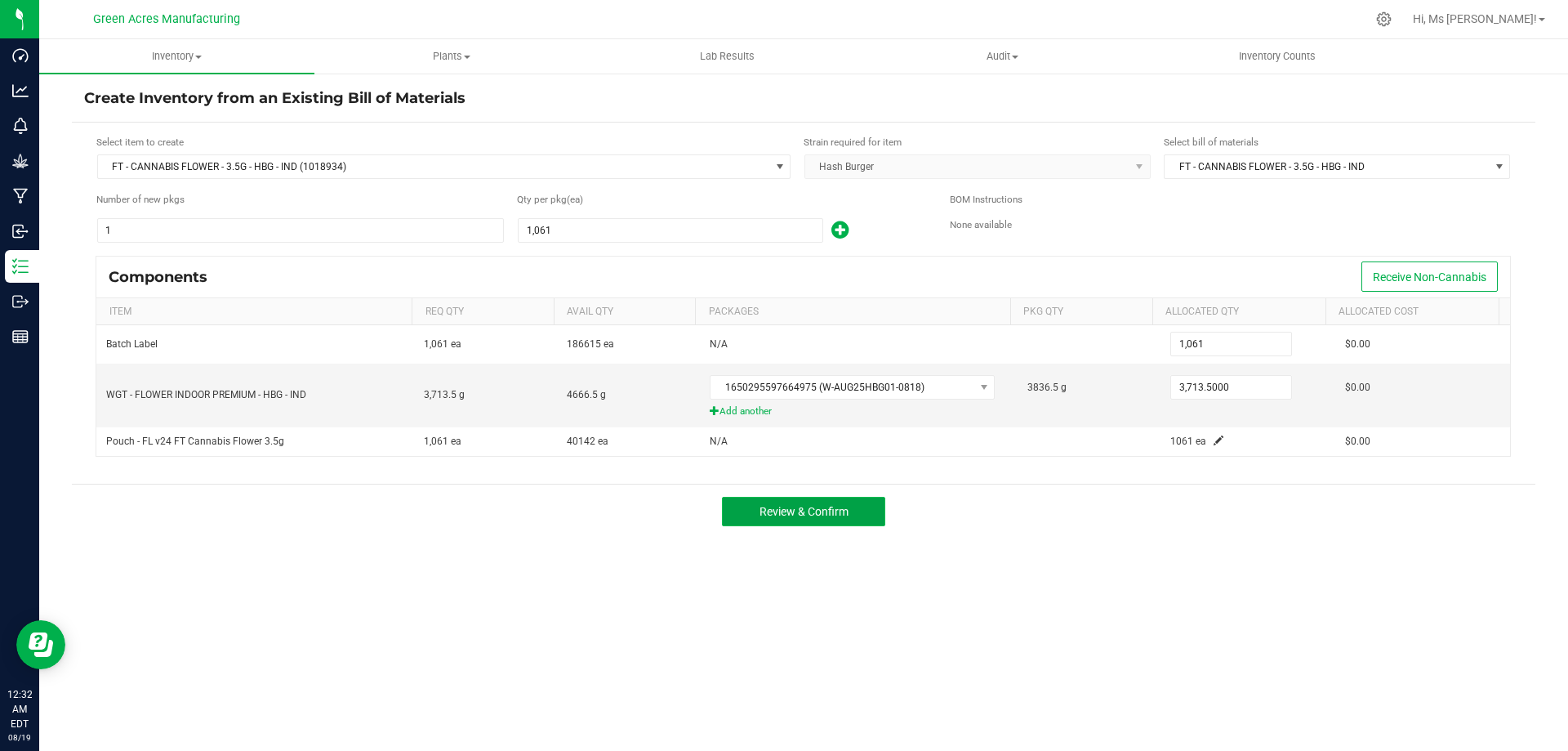
click at [798, 519] on button "Review & Confirm" at bounding box center [804, 511] width 164 height 30
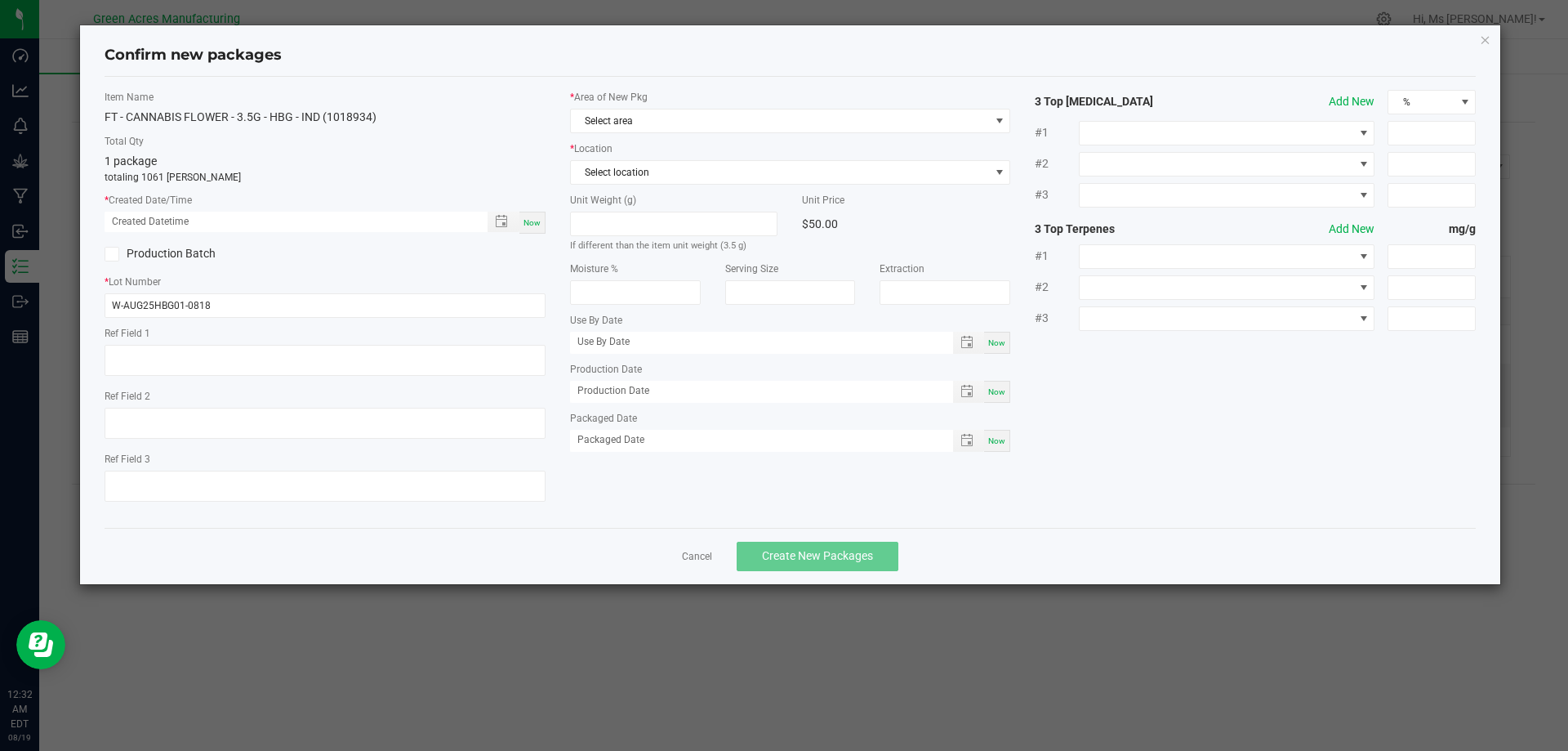
click at [537, 222] on span "Now" at bounding box center [532, 223] width 17 height 9
type input "[DATE] 12:32 AM"
click at [631, 127] on span "Select area" at bounding box center [780, 121] width 419 height 23
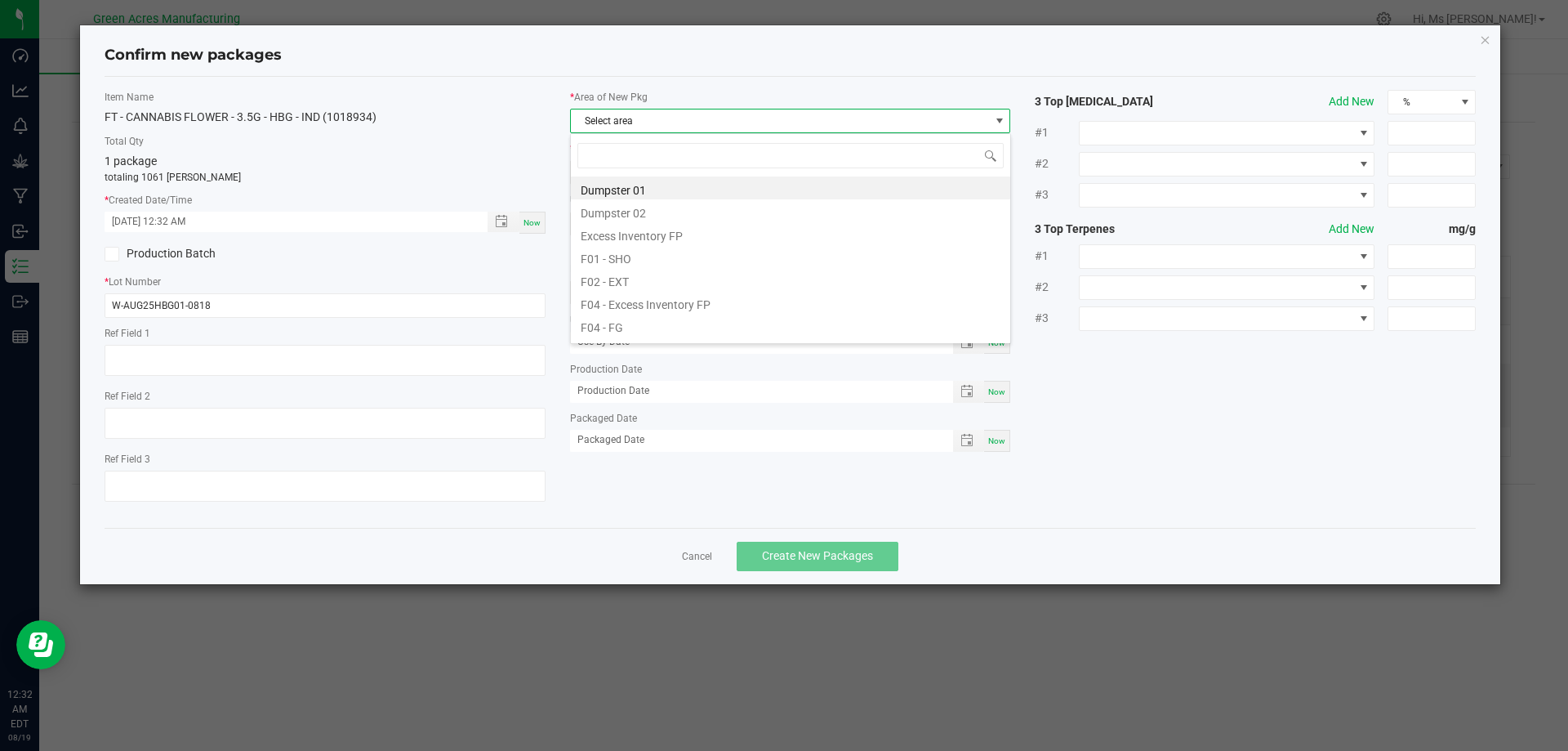
scroll to position [24, 441]
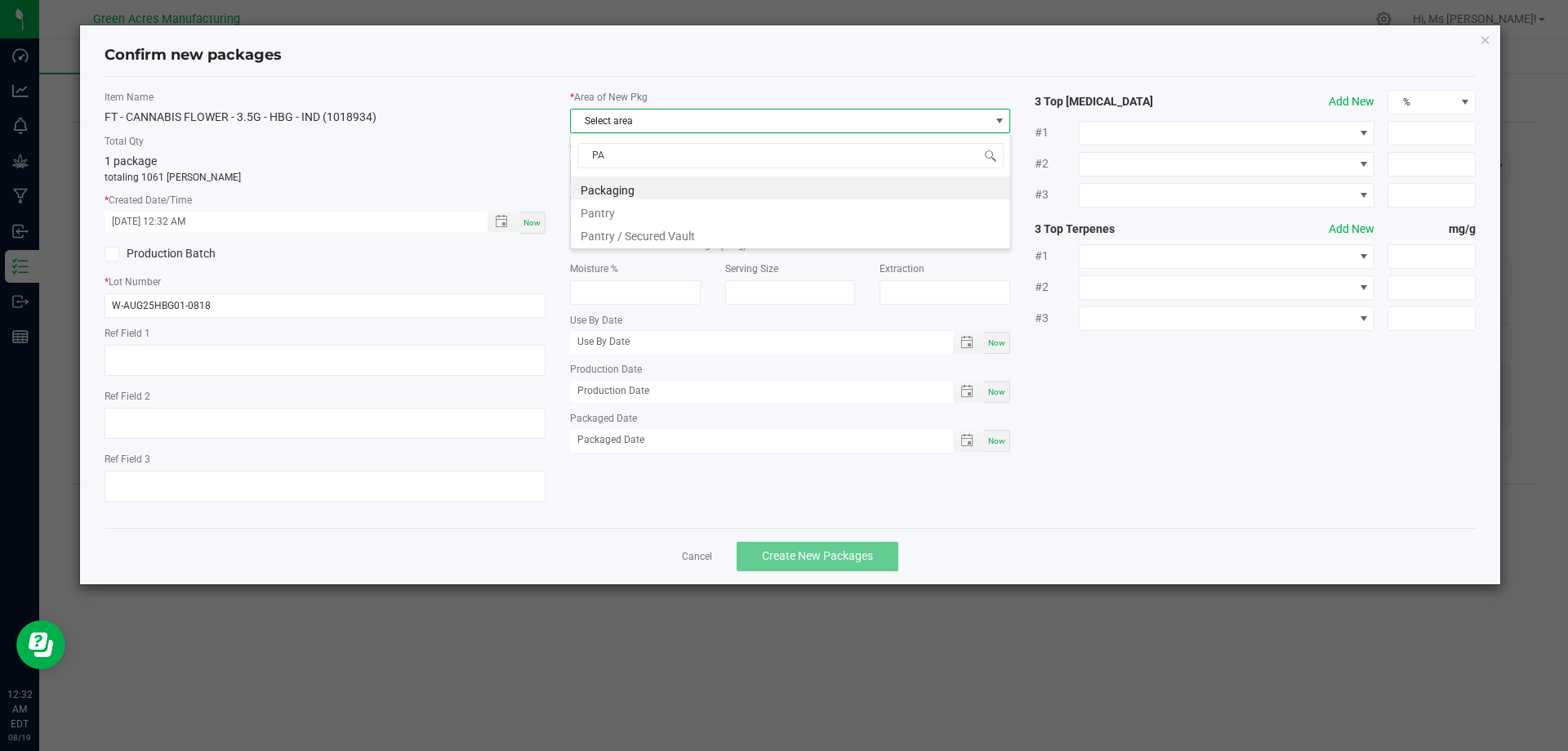
type input "PAN"
click at [651, 218] on li "Pantry / Secured Vault" at bounding box center [790, 211] width 439 height 23
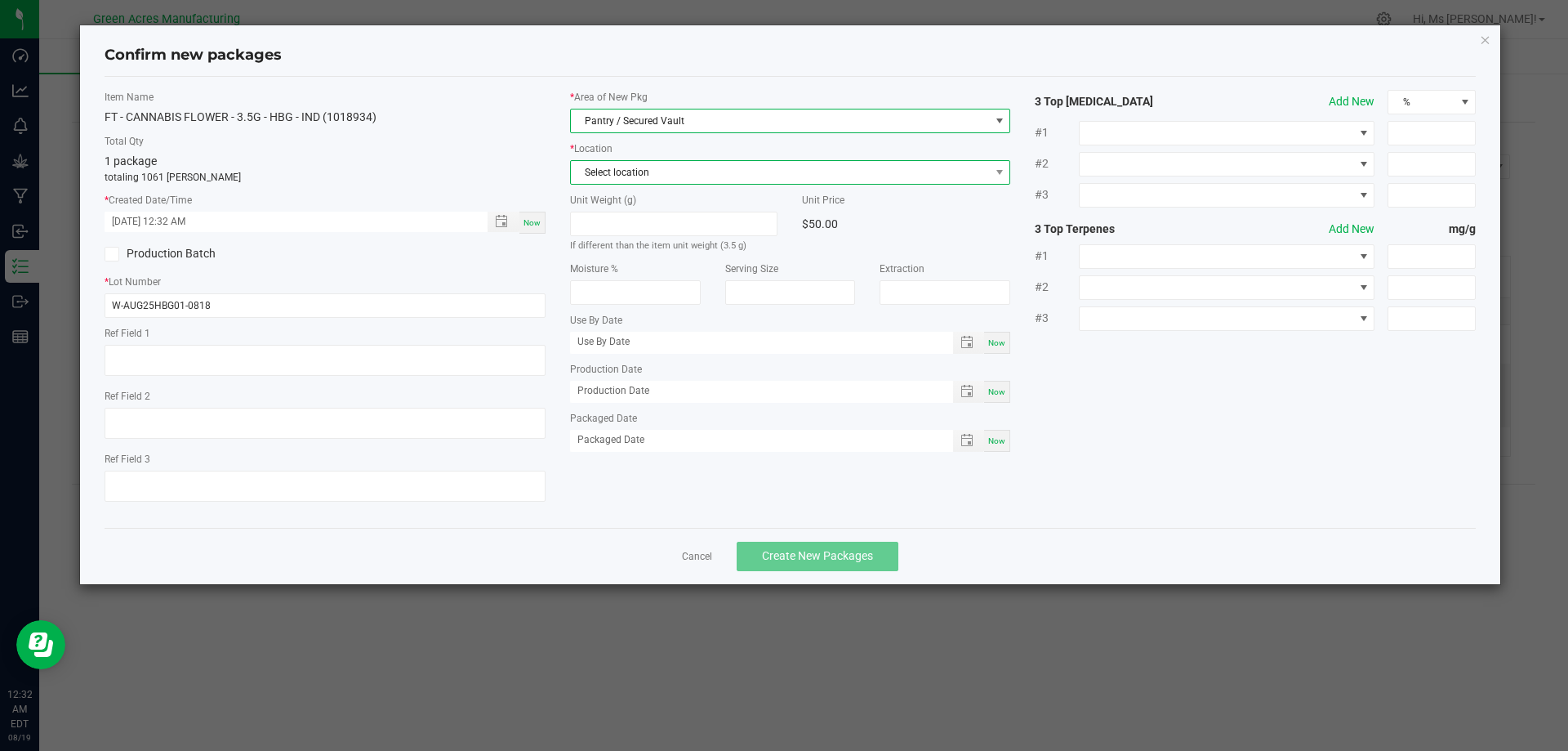
click at [703, 178] on span "Select location" at bounding box center [780, 173] width 419 height 23
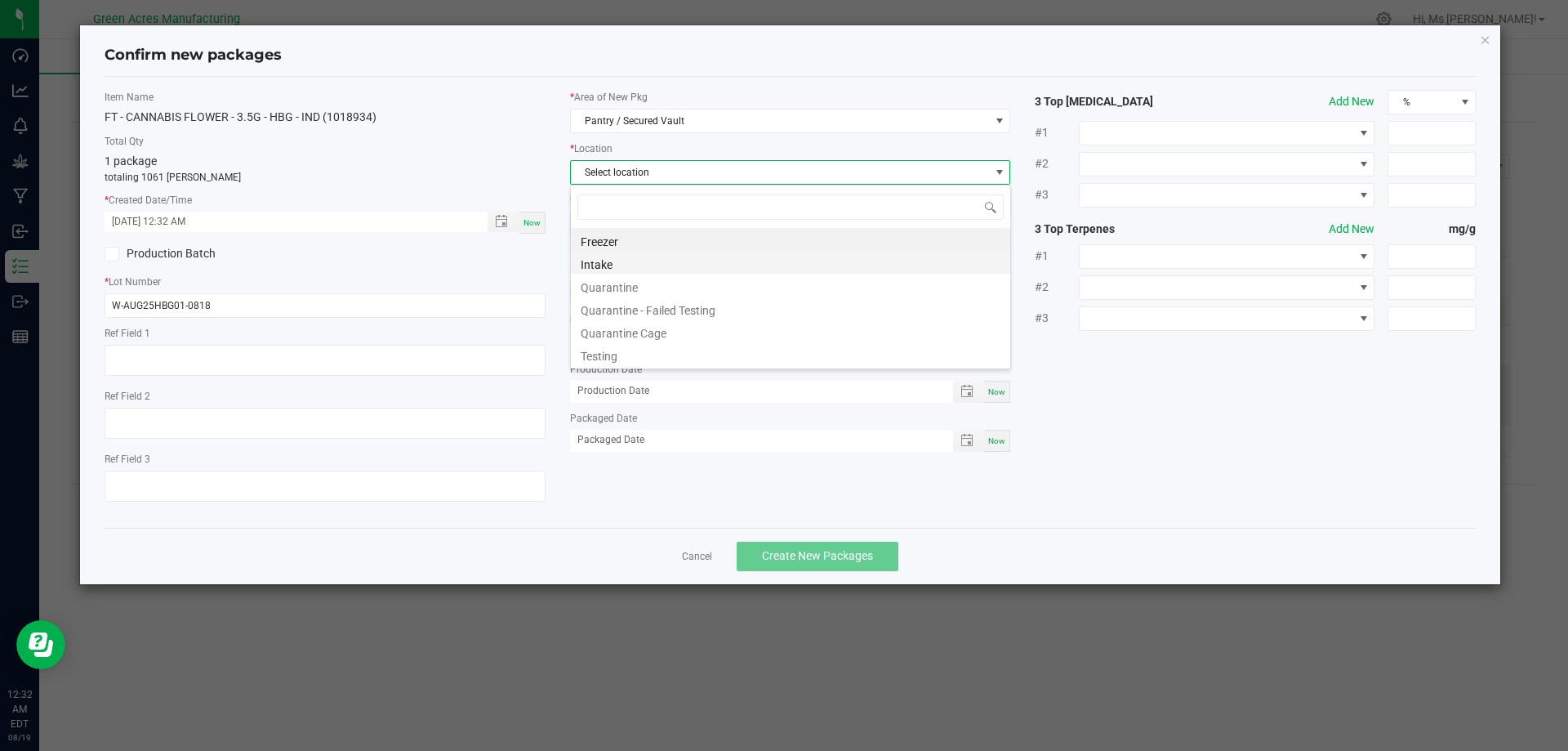
click at [677, 268] on li "Intake" at bounding box center [790, 262] width 439 height 23
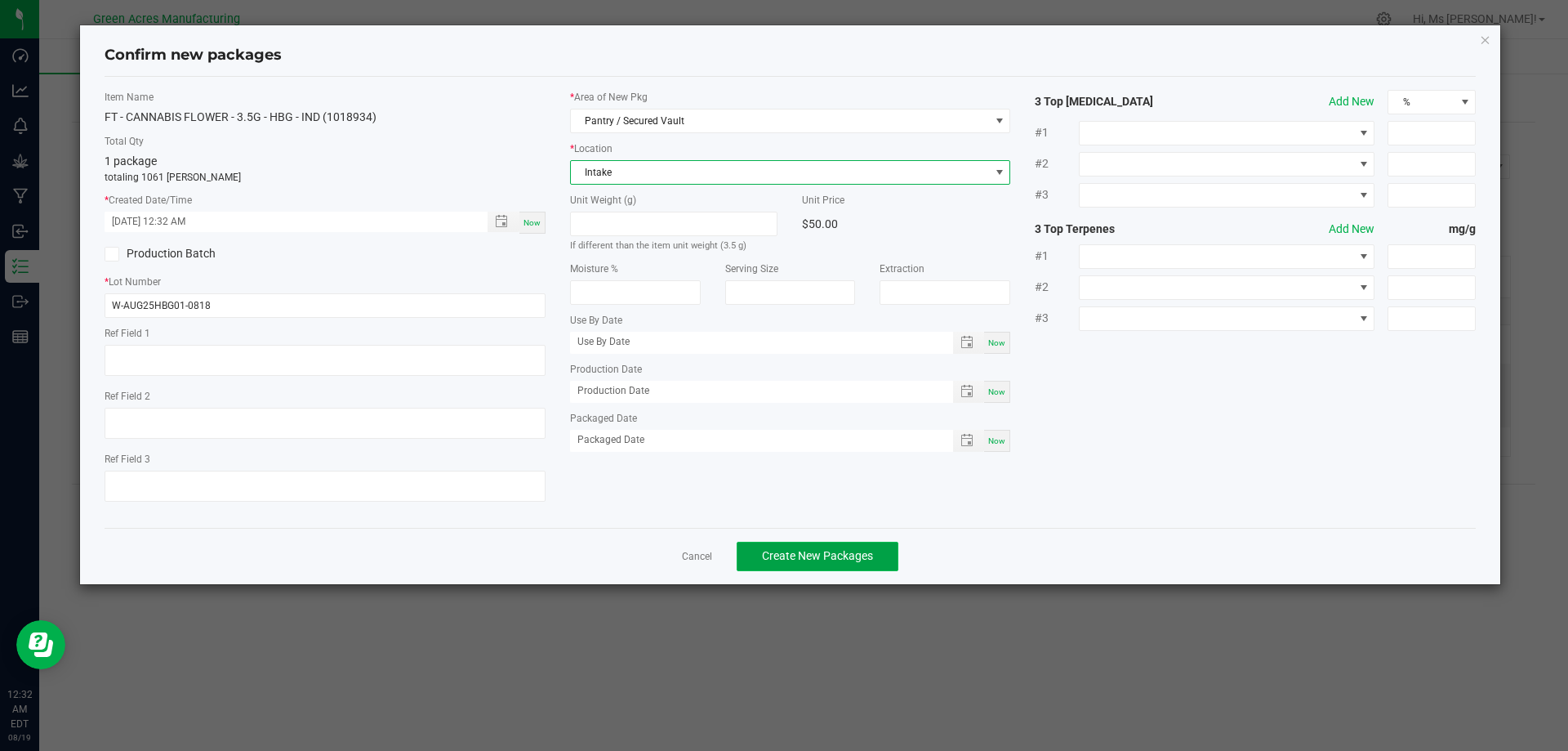
click at [808, 558] on span "Create New Packages" at bounding box center [817, 555] width 111 height 13
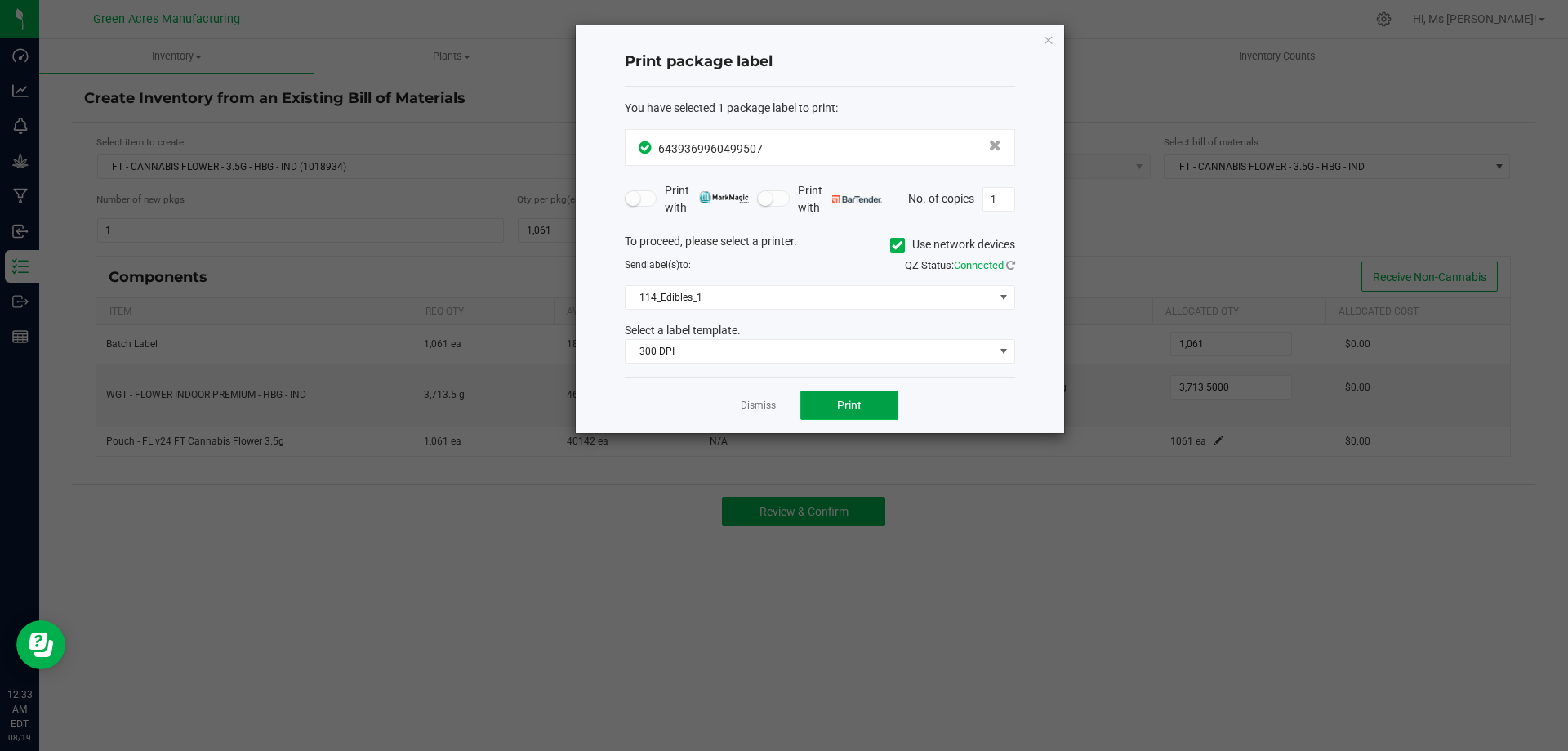
click at [898, 414] on button "Print" at bounding box center [849, 405] width 98 height 30
click at [887, 414] on button "Print" at bounding box center [849, 405] width 98 height 30
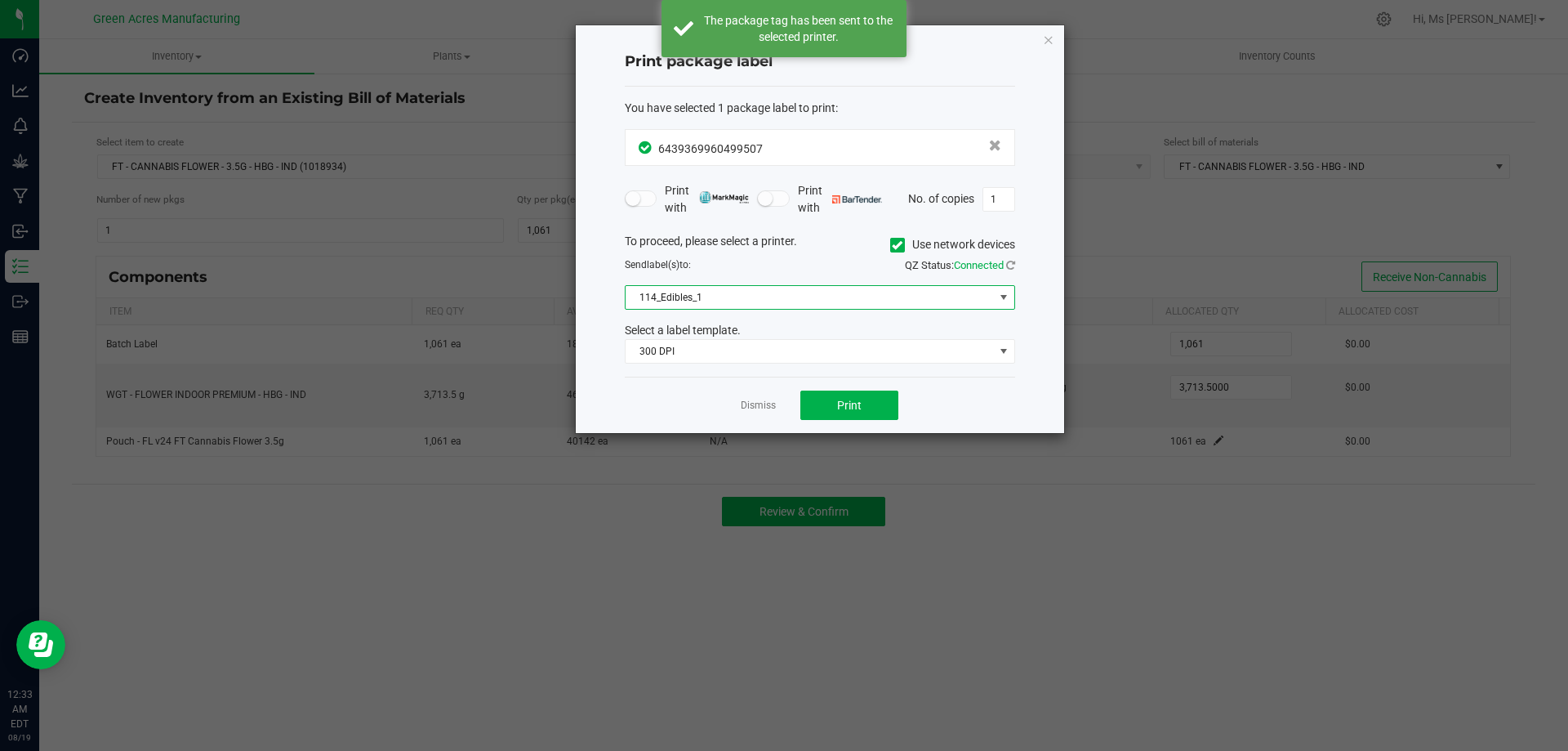
click at [705, 287] on span "114_Edibles_1" at bounding box center [810, 297] width 369 height 23
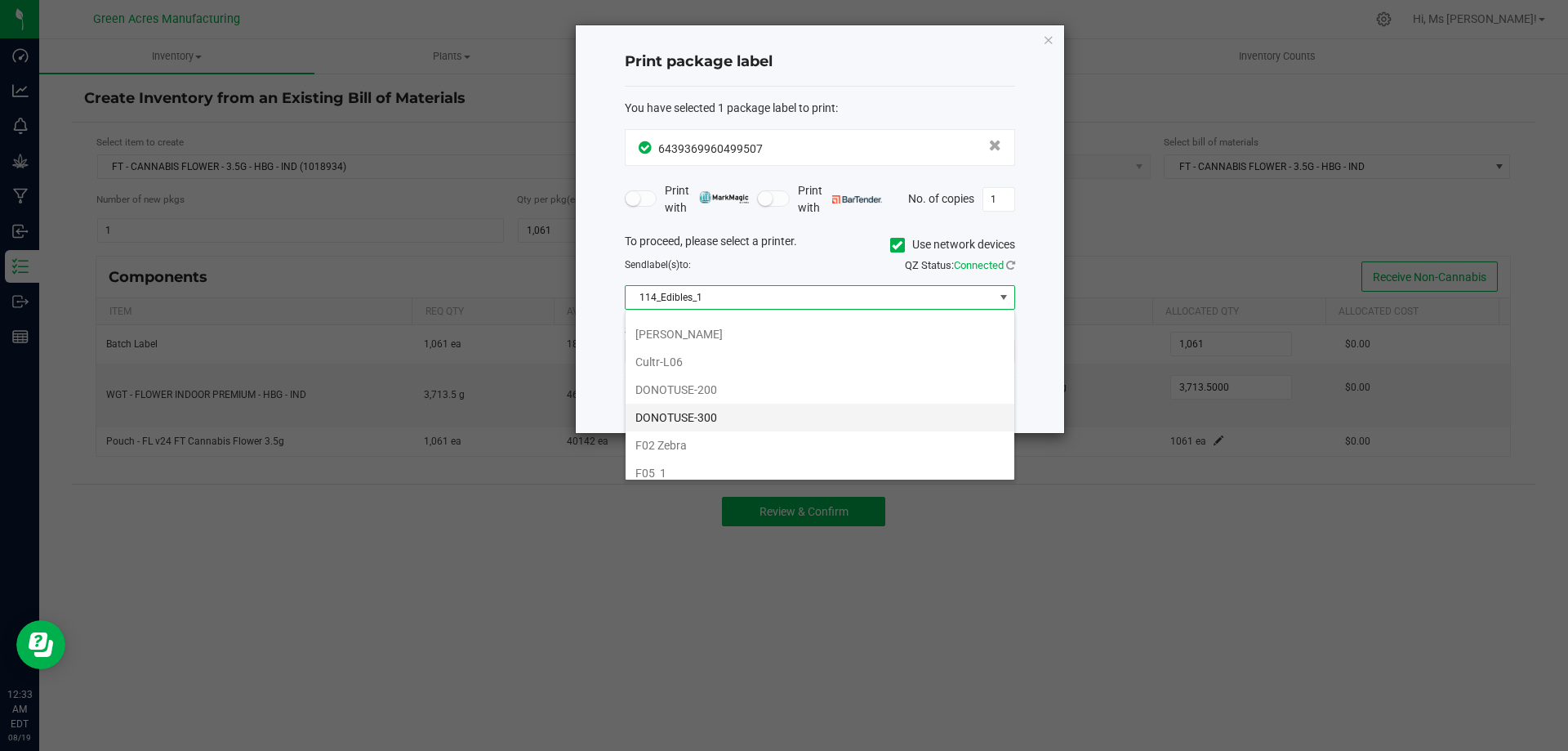
scroll to position [408, 0]
click at [762, 415] on li "F05_2 Zebra" at bounding box center [820, 419] width 388 height 28
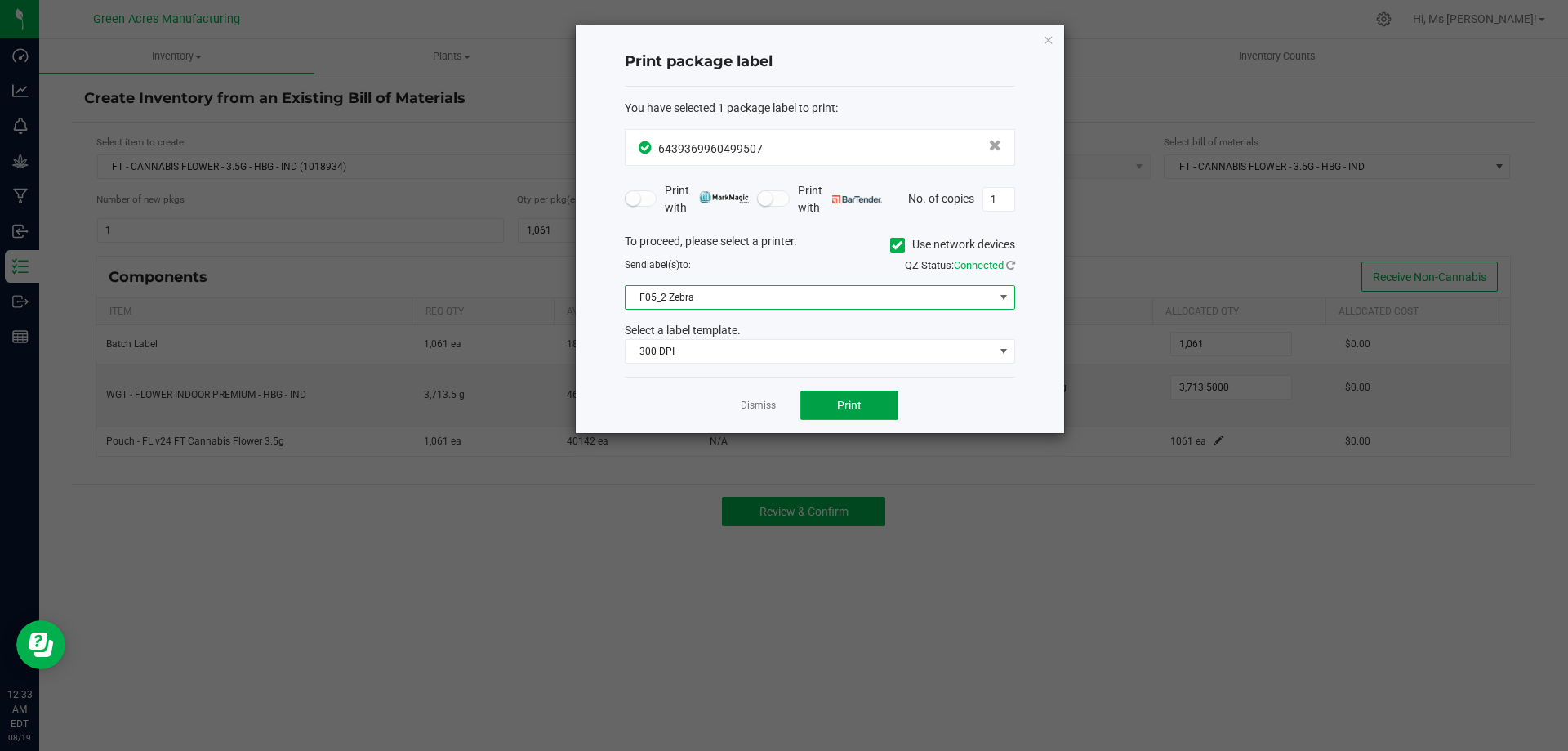
click at [874, 406] on button "Print" at bounding box center [849, 405] width 98 height 30
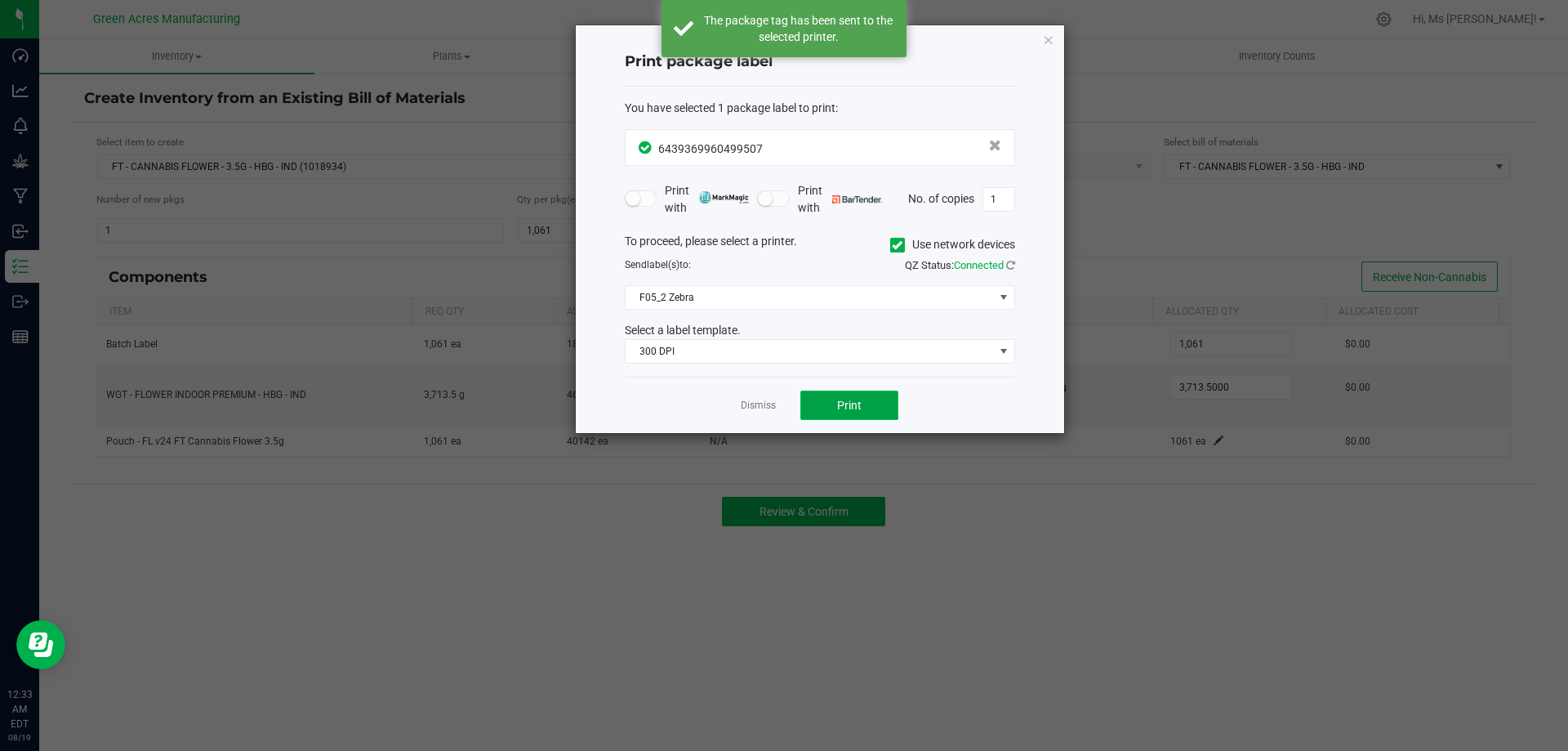
click at [874, 406] on button "Print" at bounding box center [849, 405] width 98 height 30
click at [743, 406] on link "Dismiss" at bounding box center [758, 405] width 35 height 14
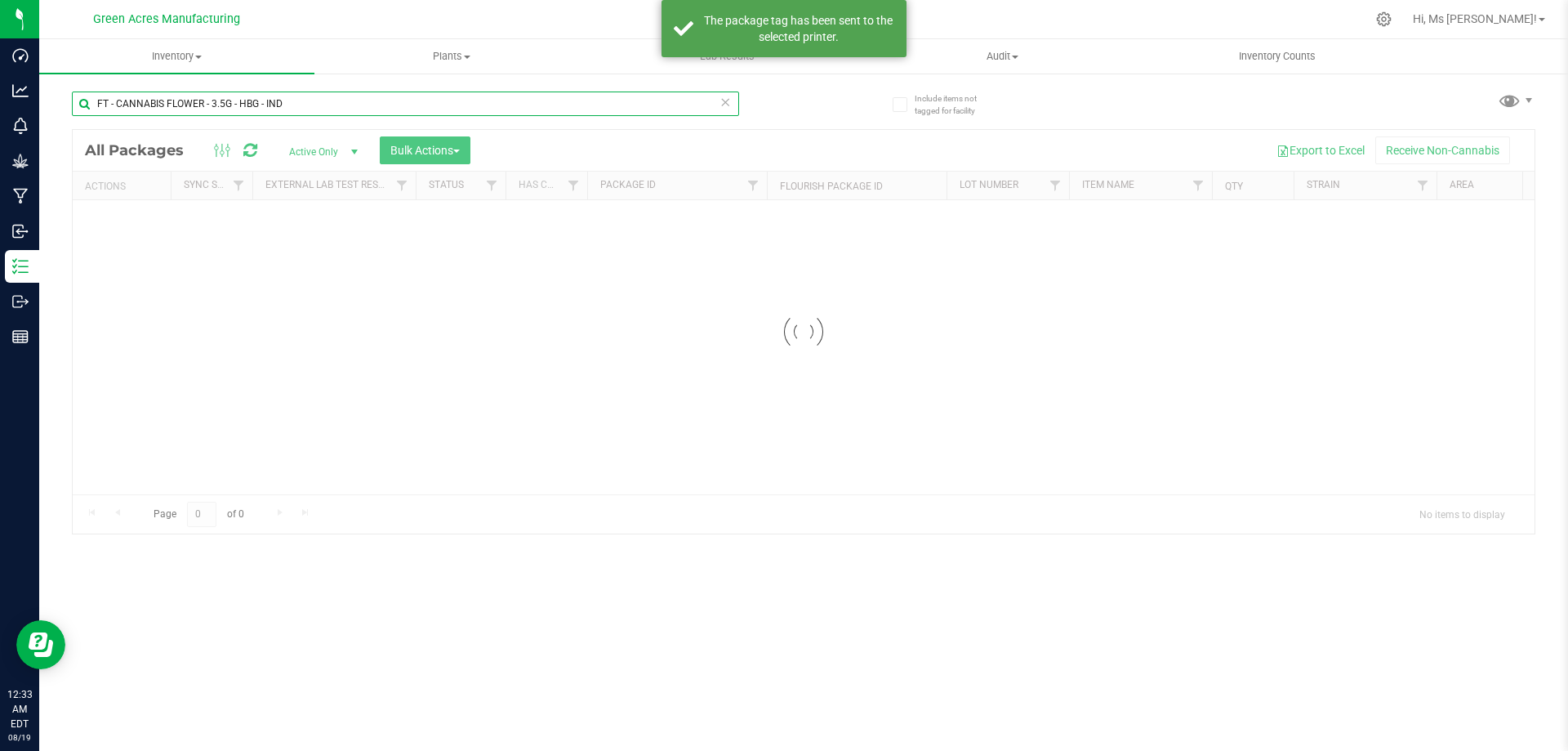
click at [318, 95] on input "FT - CANNABIS FLOWER - 3.5G - HBG - IND" at bounding box center [405, 103] width 668 height 24
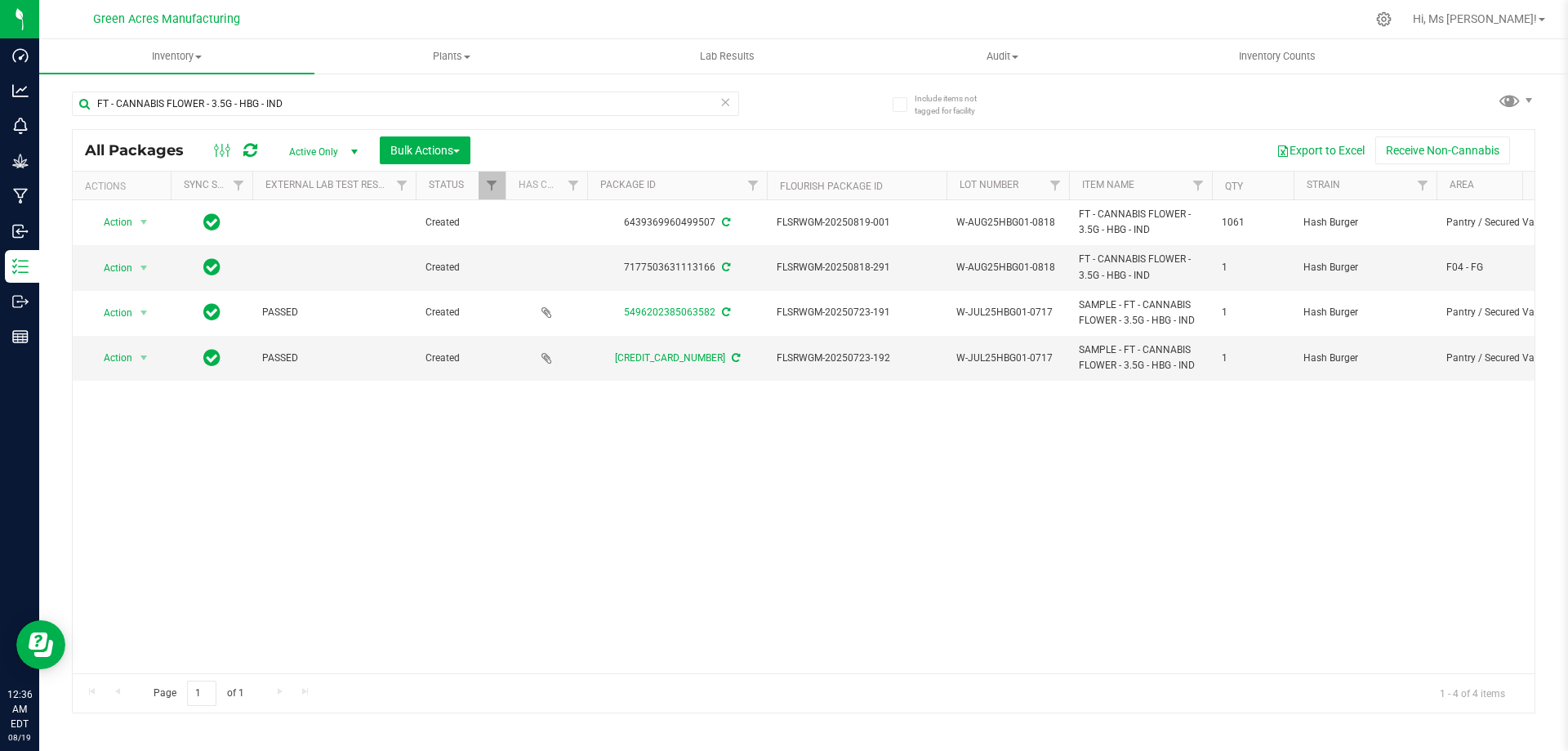
click at [371, 463] on div "Action Action Adjust qty Create package Edit attributes Global inventory Locate…" at bounding box center [803, 437] width 1461 height 473
click at [350, 102] on input "FT - CANNABIS FLOWER - 3.5G - HBG - IND" at bounding box center [405, 103] width 668 height 24
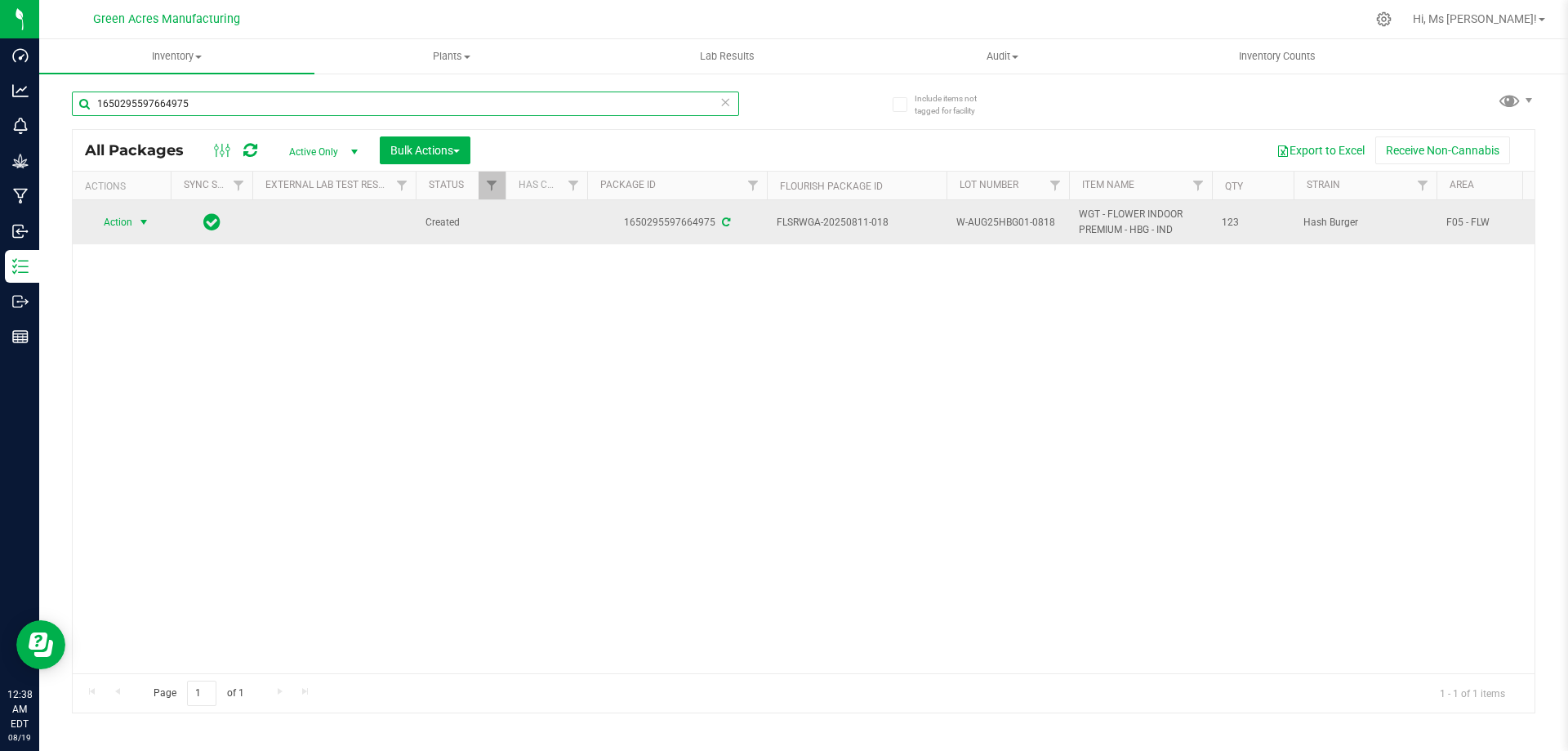
type input "1650295597664975"
click at [145, 220] on span "select" at bounding box center [143, 222] width 13 height 13
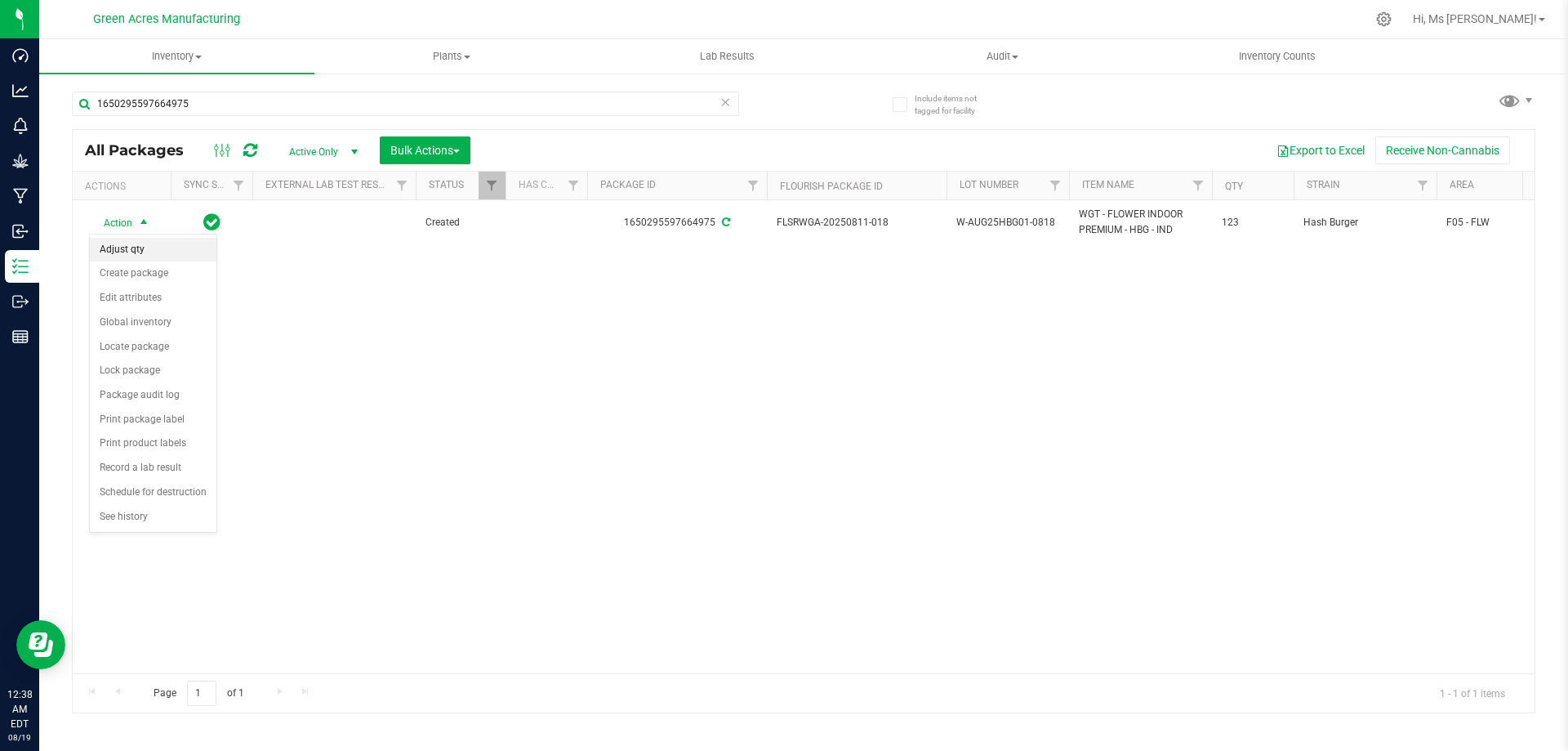
click at [149, 252] on li "Adjust qty" at bounding box center [152, 250] width 126 height 24
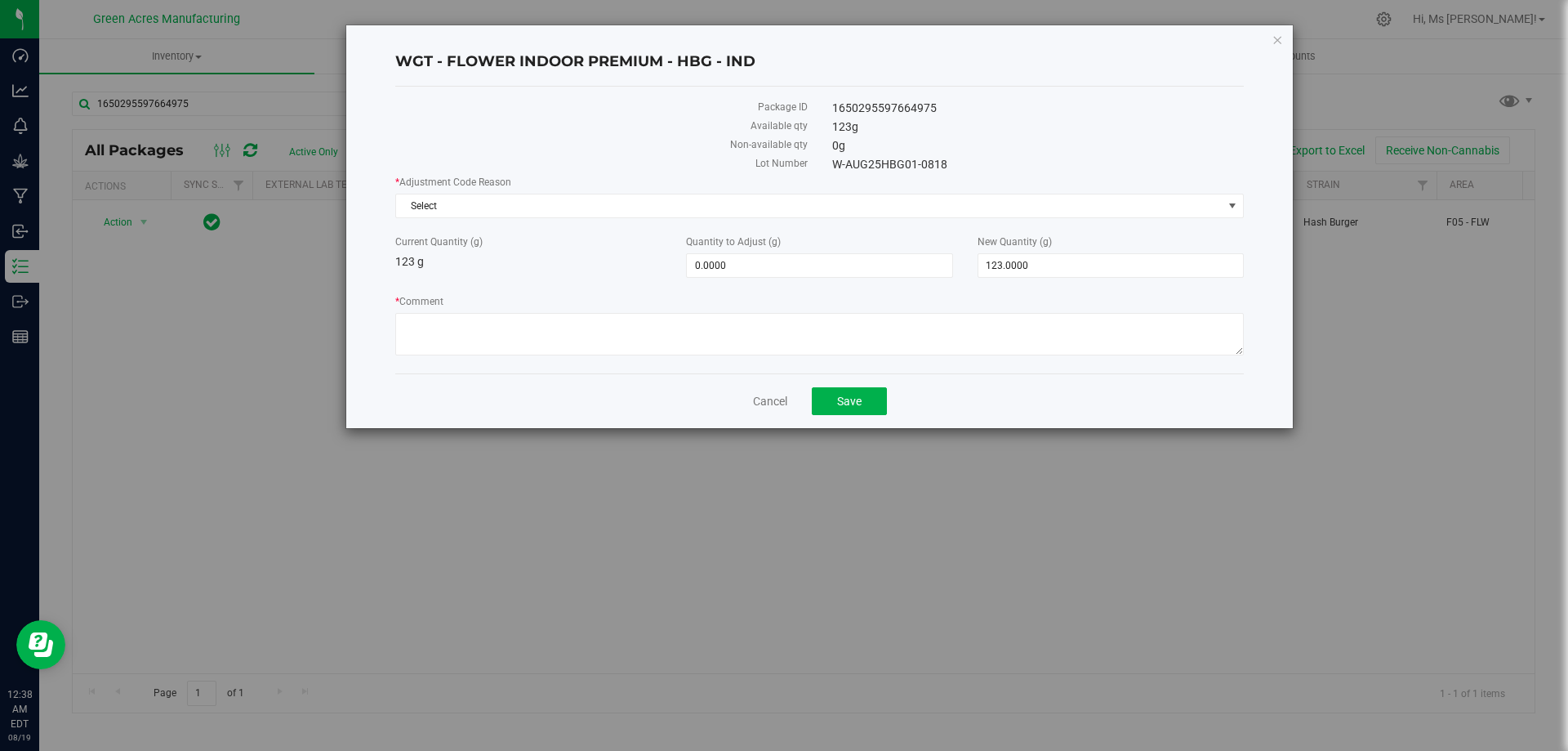
click at [1074, 250] on div "New Quantity (g) 123.0000 123" at bounding box center [1111, 256] width 291 height 43
click at [1071, 257] on span "123.0000 123" at bounding box center [1110, 265] width 266 height 24
click at [1071, 257] on input "123" at bounding box center [1111, 266] width 265 height 23
type input "30"
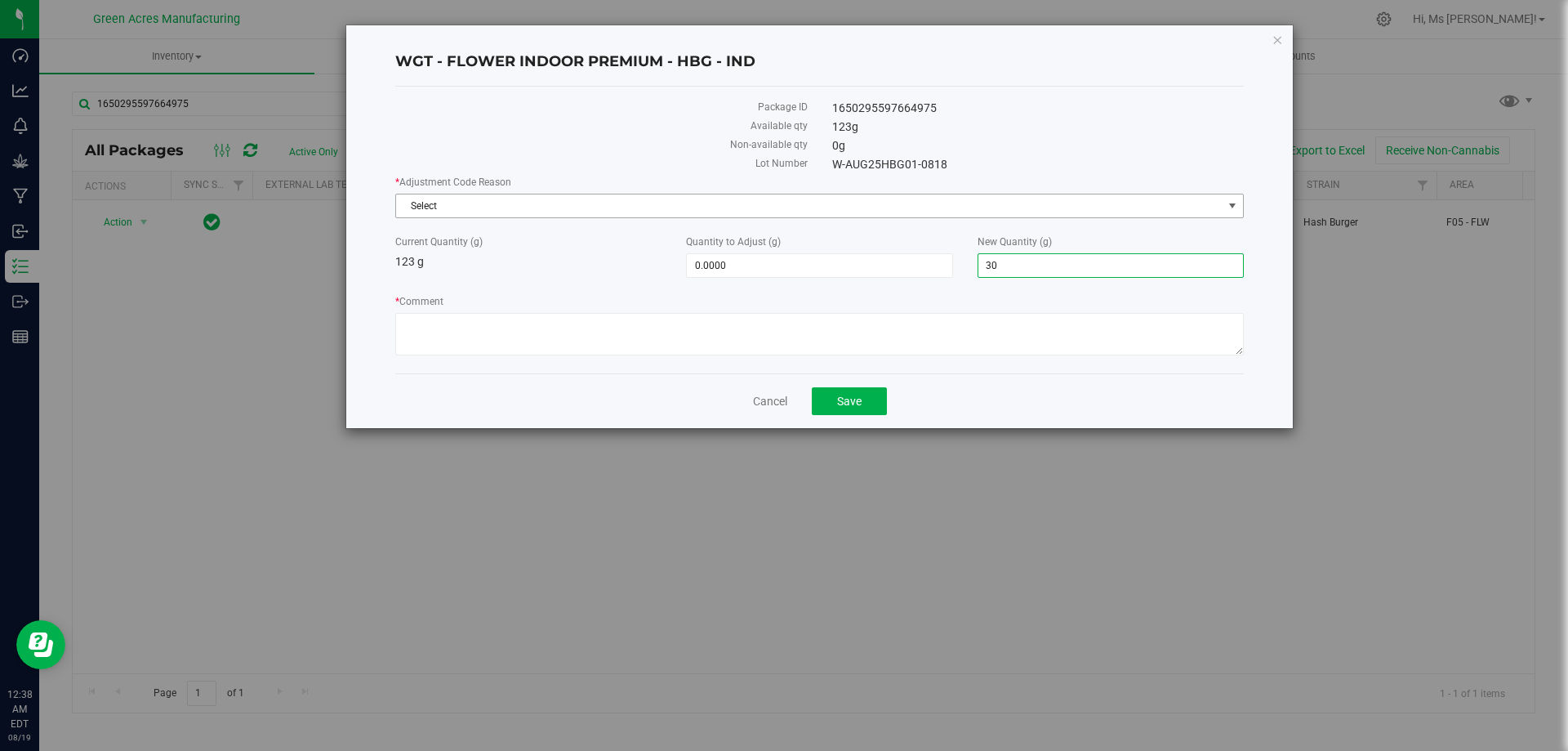
type input "-93.0000"
type input "30.0000"
click at [658, 202] on span "Select" at bounding box center [810, 206] width 827 height 23
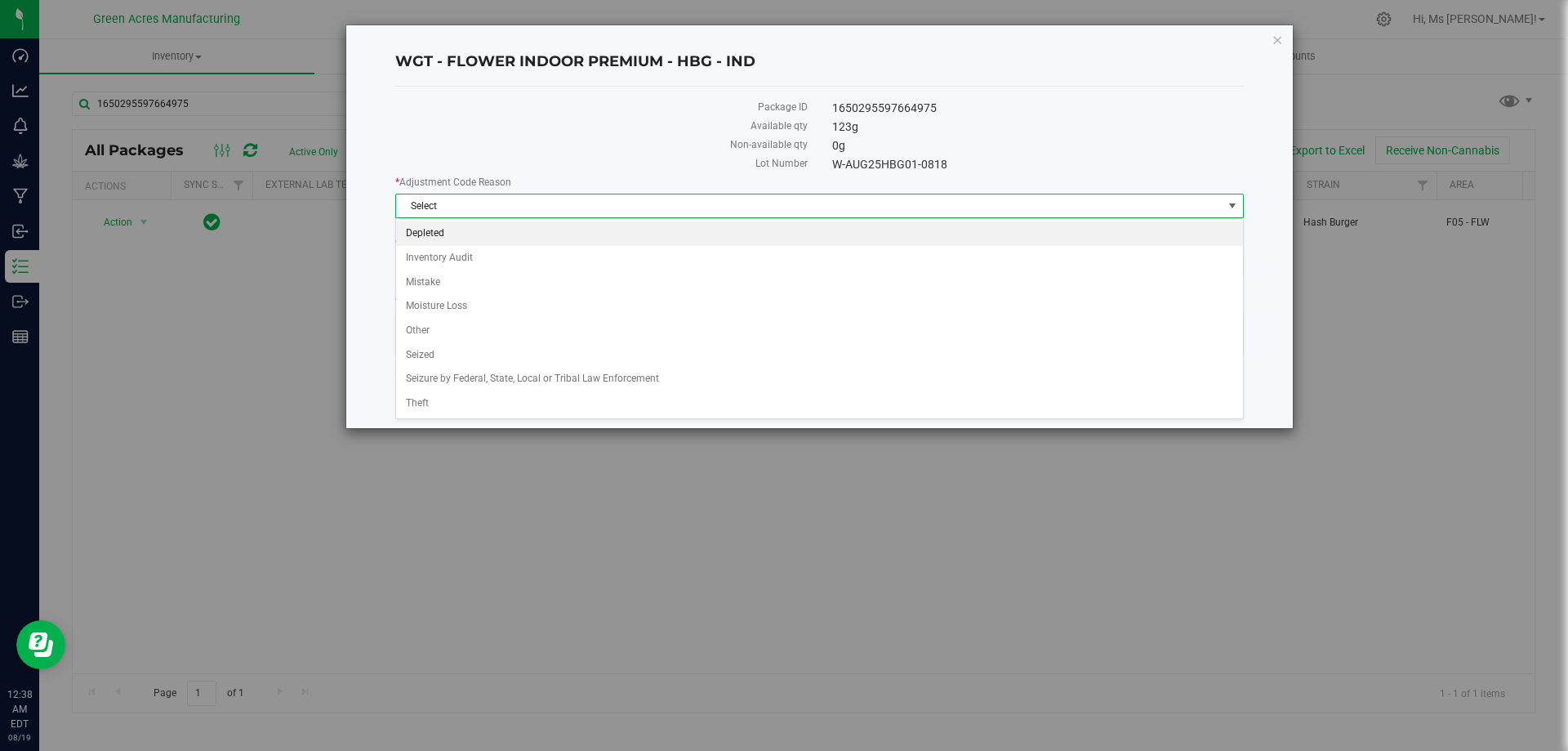
click at [542, 237] on li "Depleted" at bounding box center [820, 233] width 847 height 24
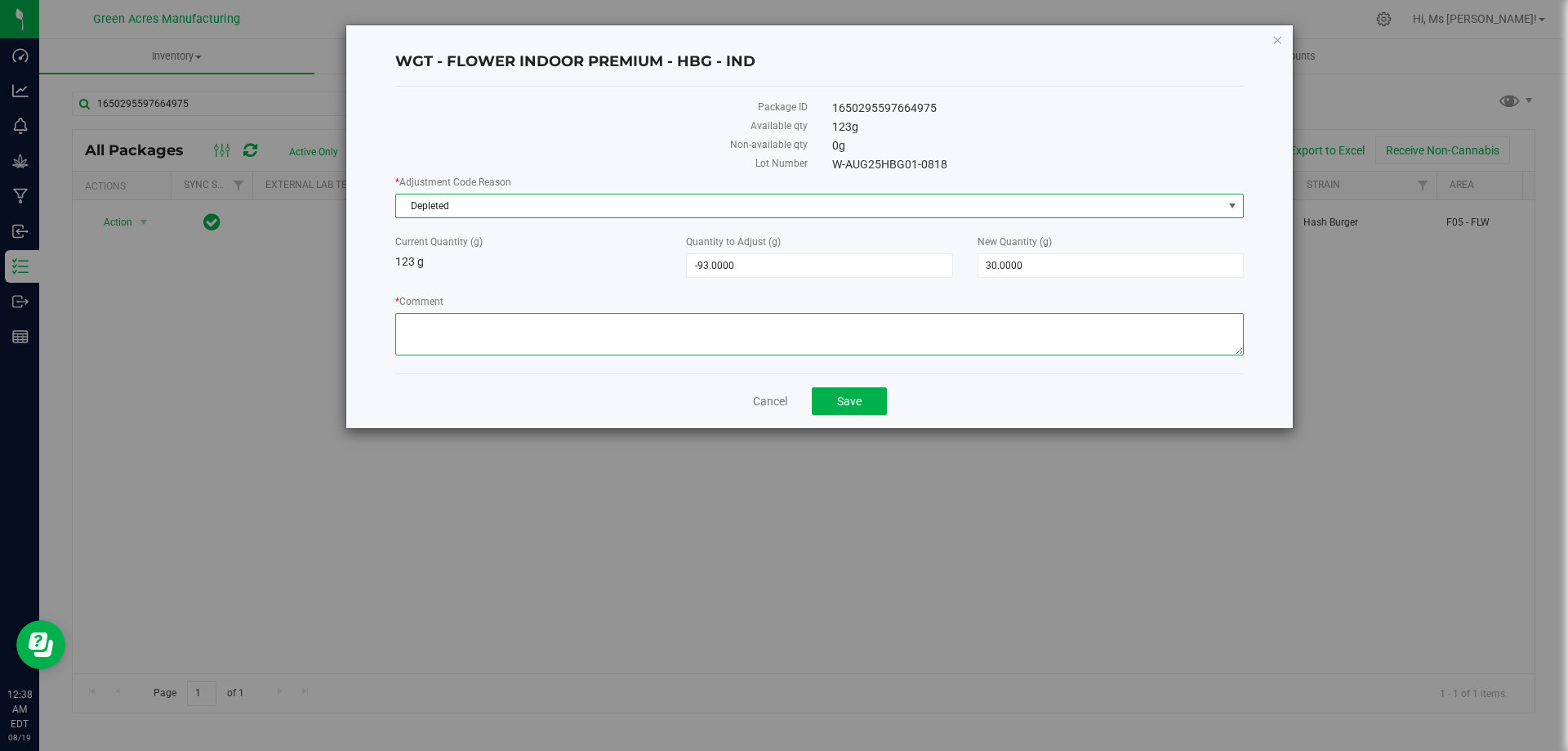
click at [533, 319] on textarea "* Comment" at bounding box center [820, 334] width 848 height 42
click at [864, 398] on button "Save" at bounding box center [849, 401] width 75 height 28
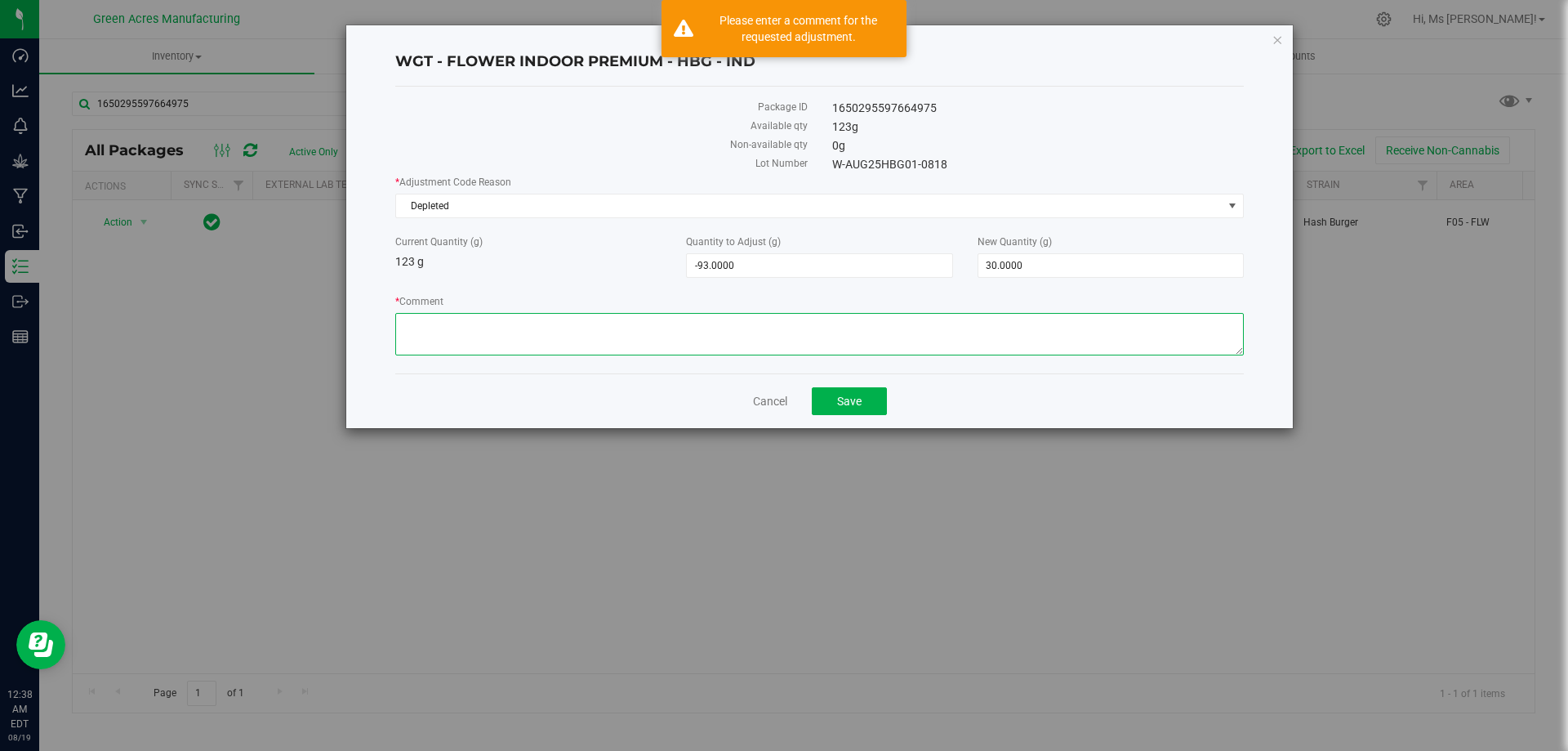
click at [798, 330] on textarea "* Comment" at bounding box center [820, 334] width 848 height 42
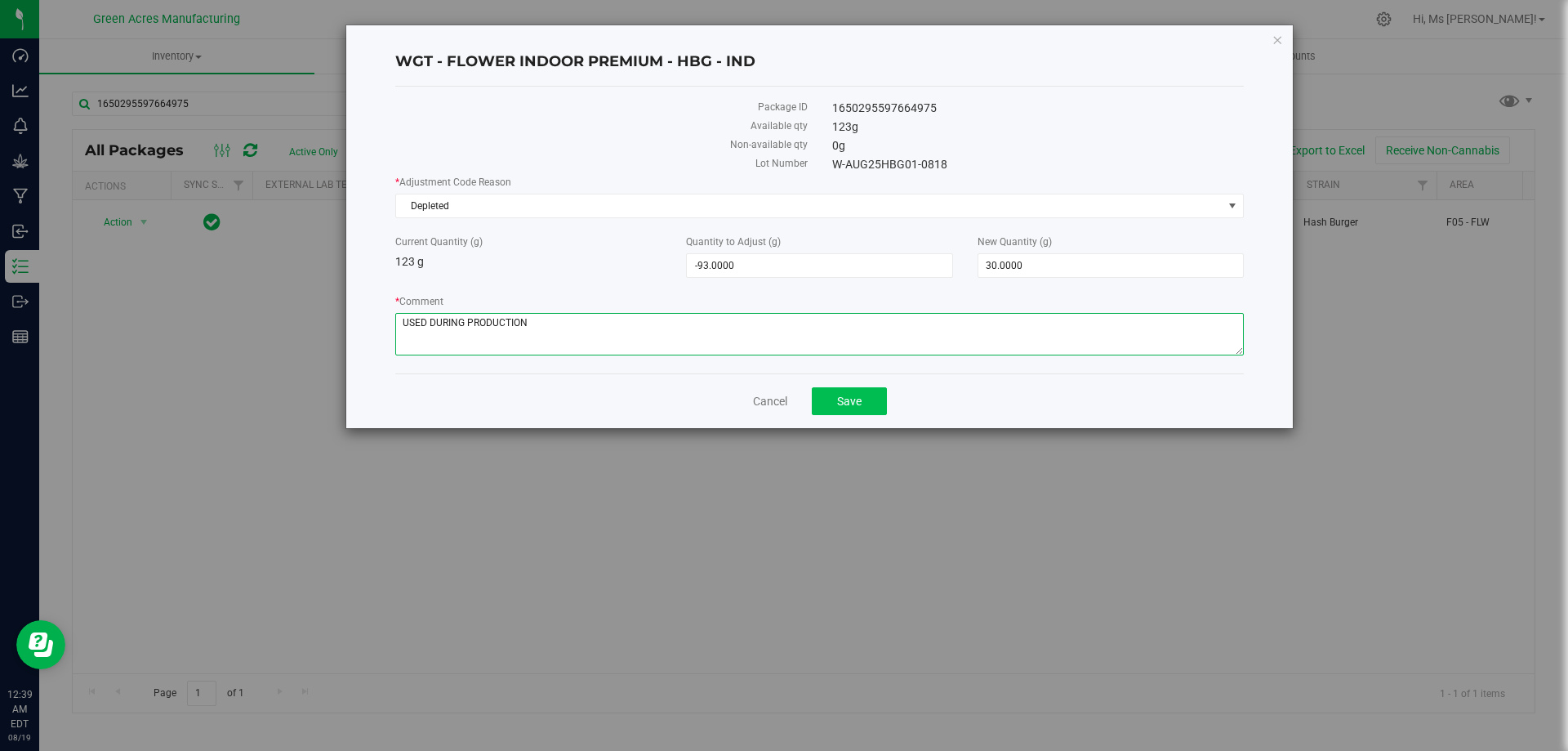
type textarea "USED DURING PRODUCTION"
click at [825, 388] on button "Save" at bounding box center [849, 401] width 75 height 28
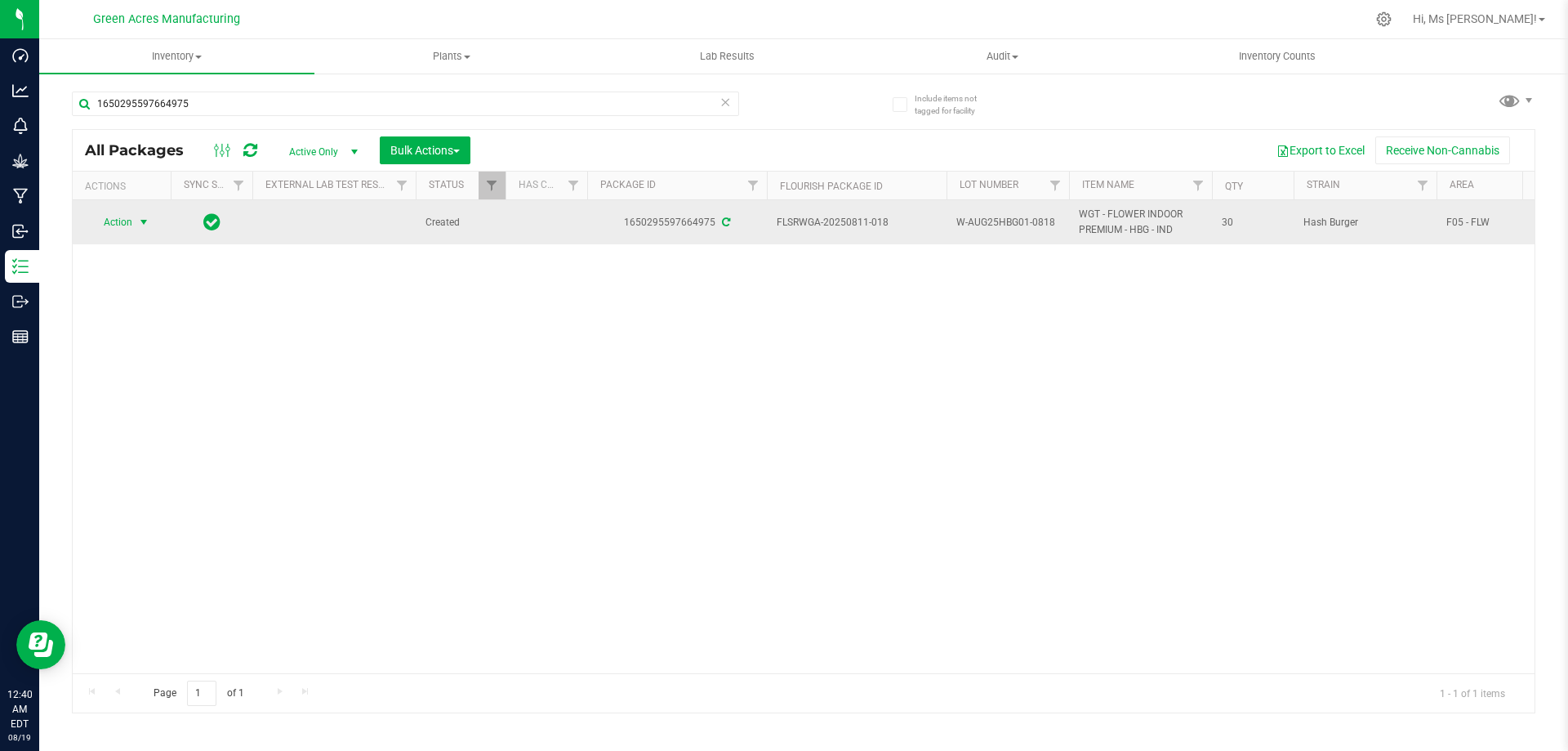
click at [122, 218] on span "Action" at bounding box center [110, 222] width 44 height 23
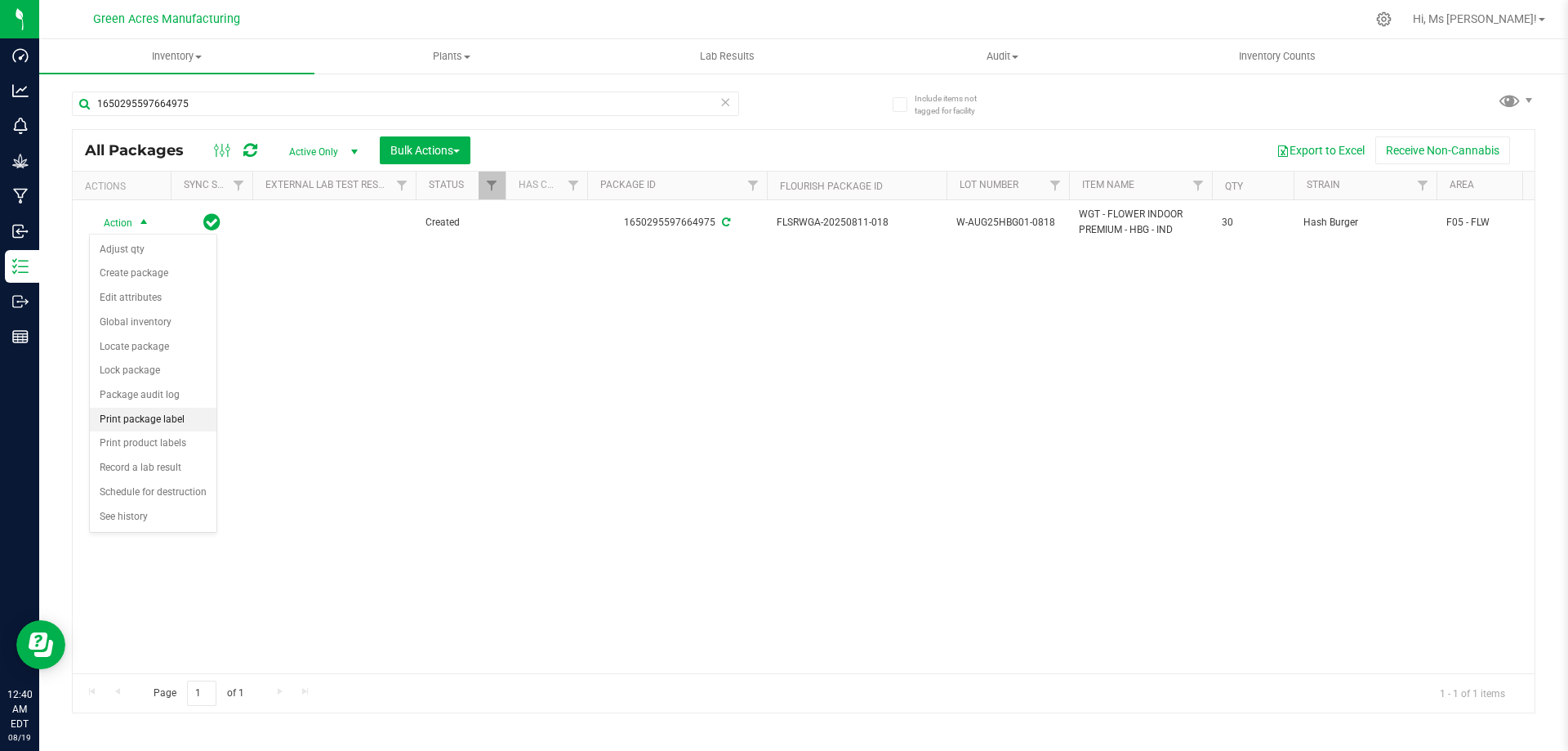
click at [193, 425] on li "Print package label" at bounding box center [152, 419] width 126 height 24
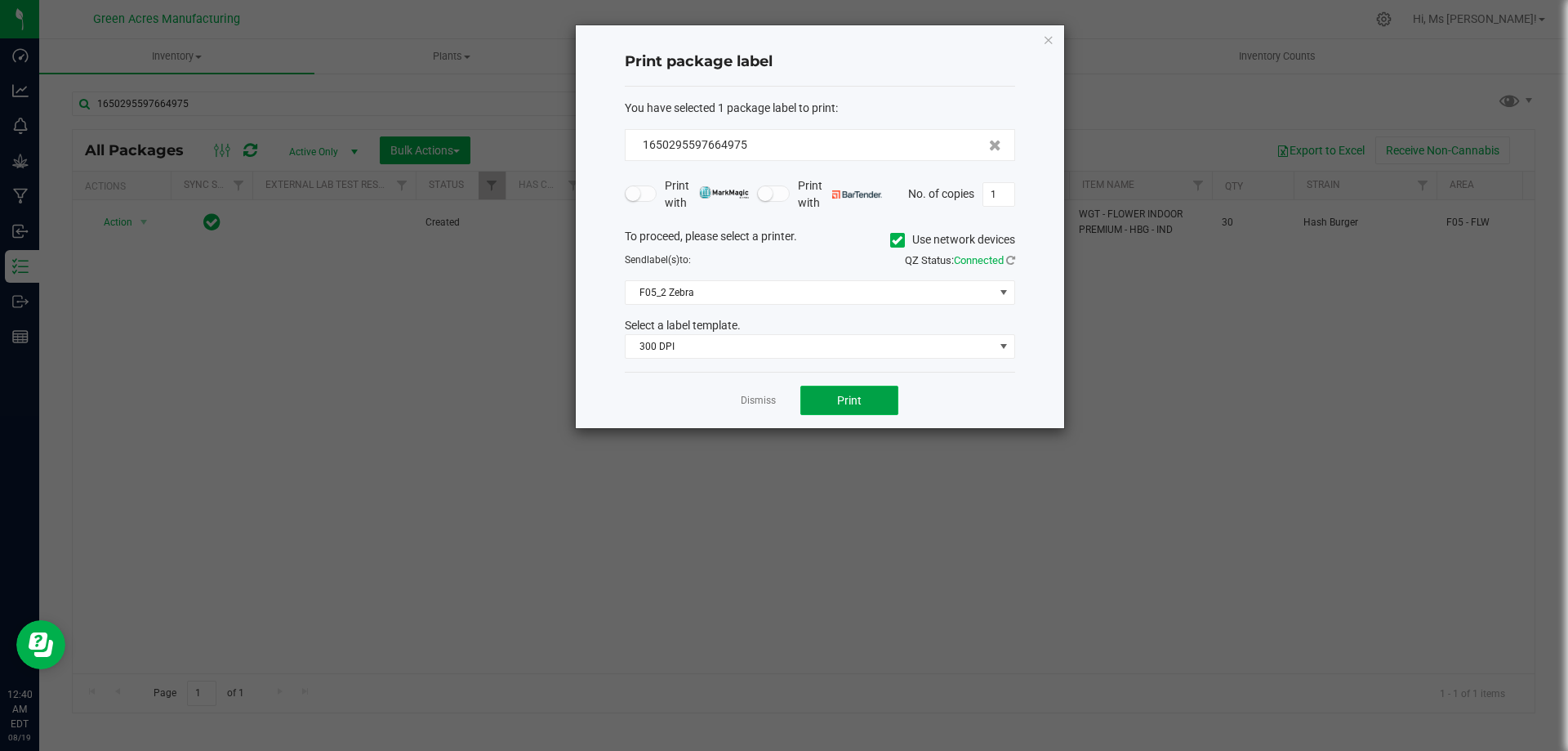
click at [882, 406] on button "Print" at bounding box center [849, 400] width 98 height 30
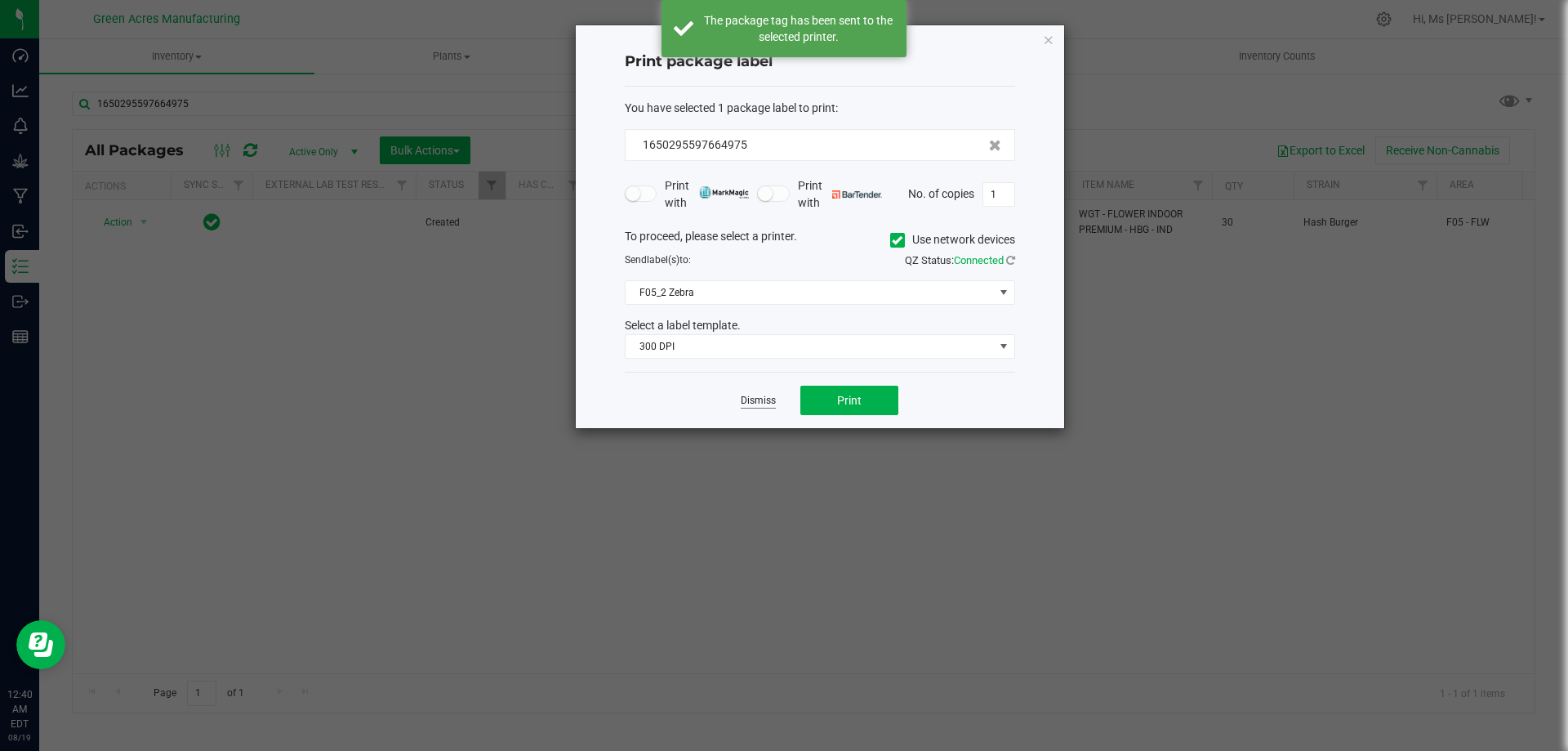
click at [765, 401] on link "Dismiss" at bounding box center [758, 401] width 35 height 14
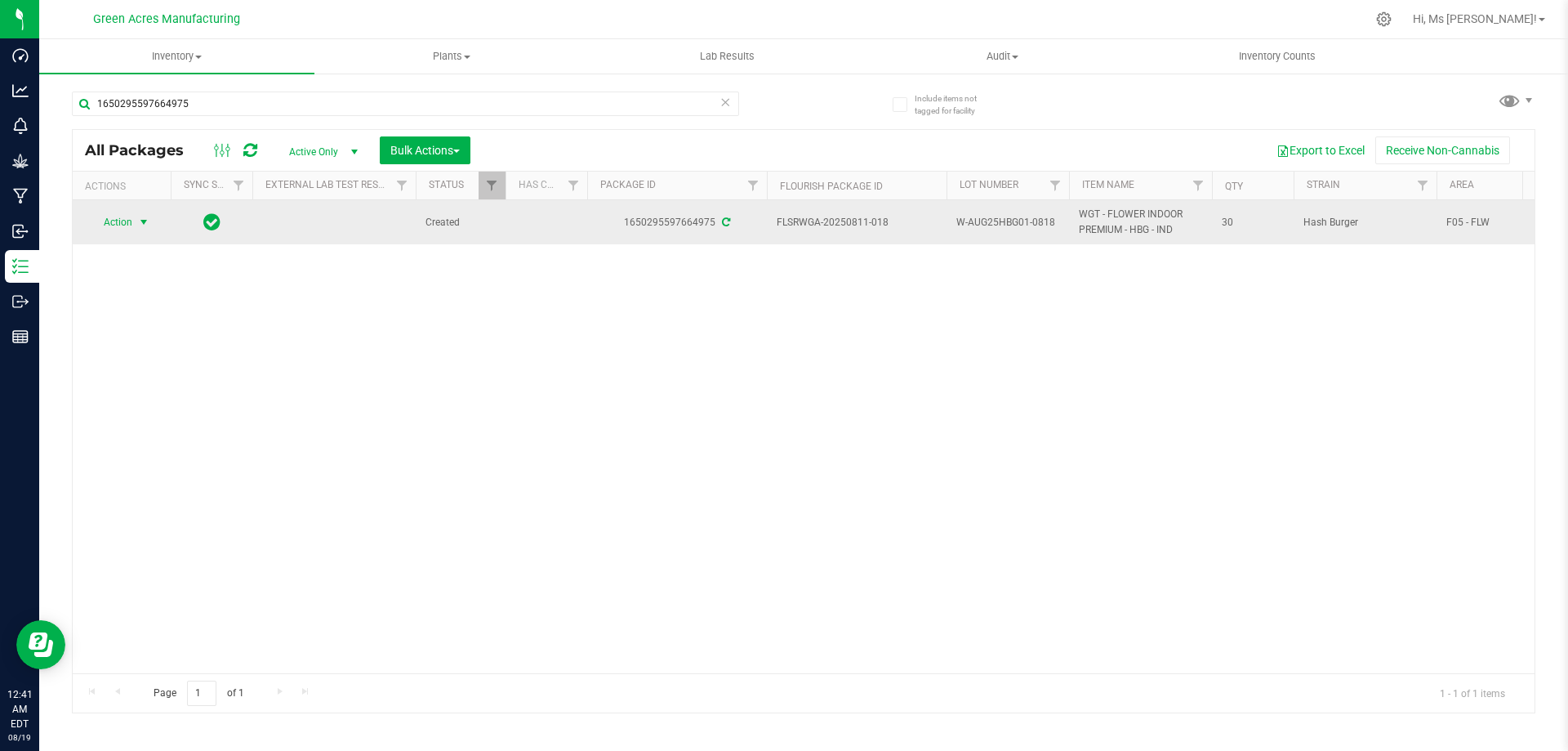
click at [141, 219] on span "select" at bounding box center [143, 222] width 13 height 13
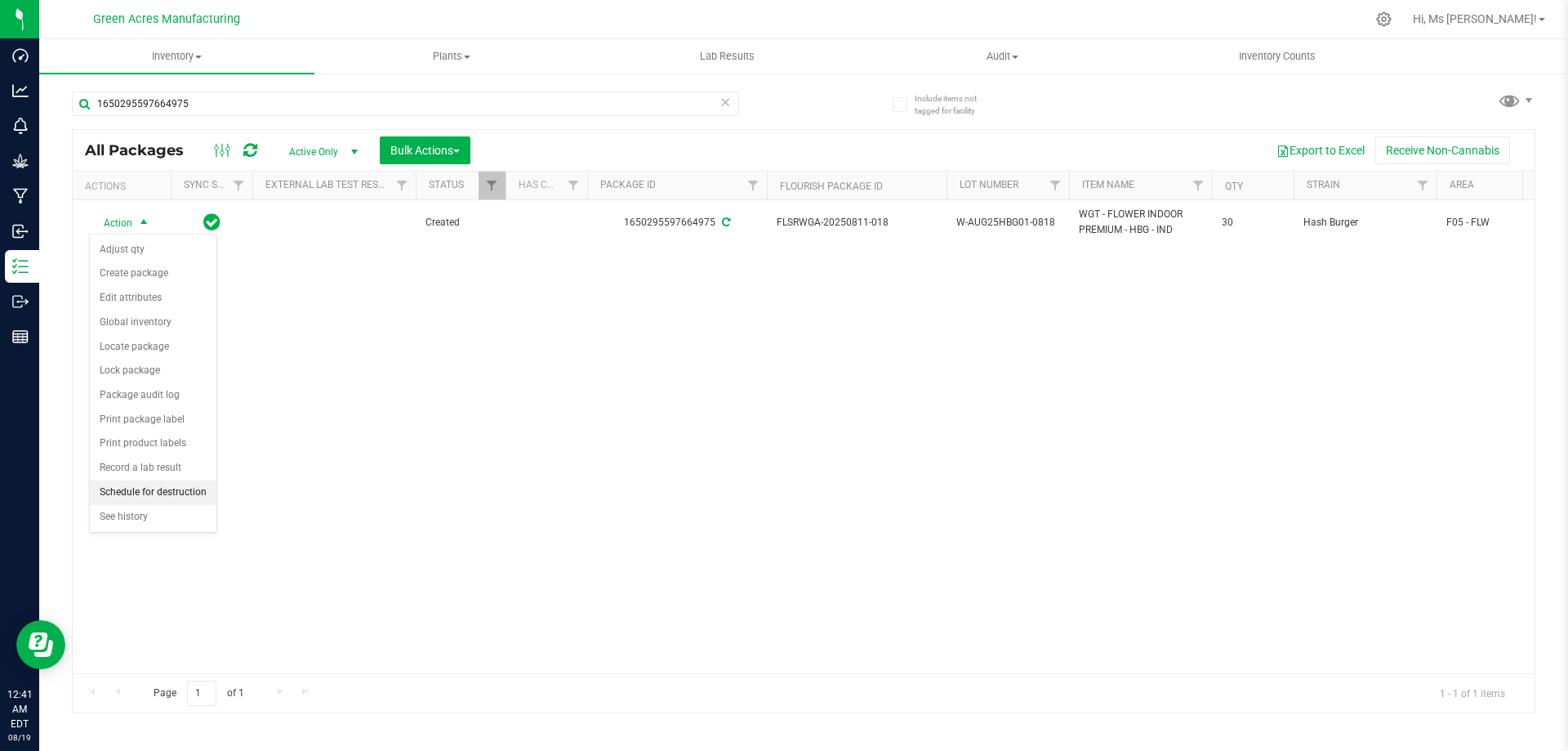
click at [175, 499] on li "Schedule for destruction" at bounding box center [152, 492] width 126 height 24
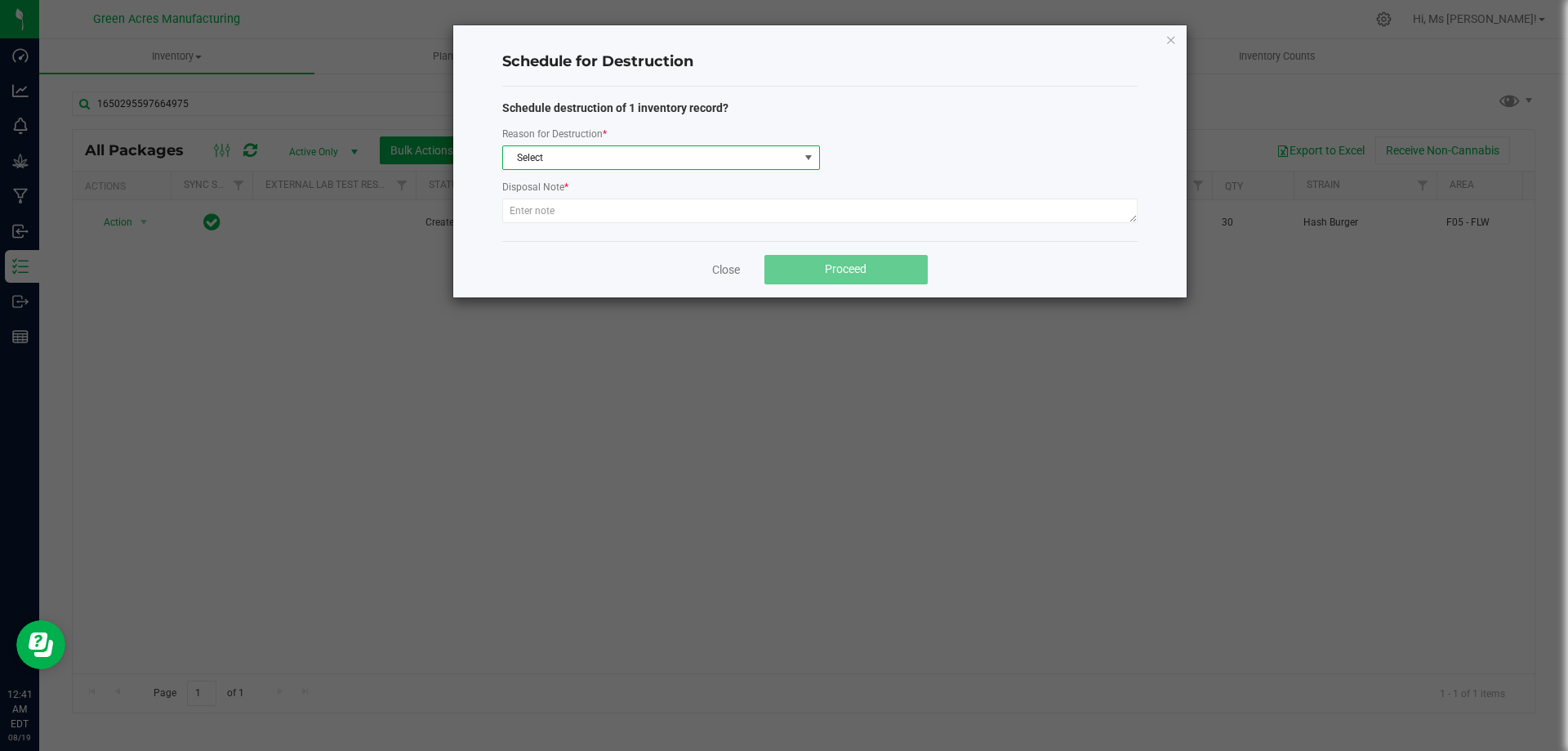
click at [683, 166] on span "Select" at bounding box center [651, 158] width 295 height 23
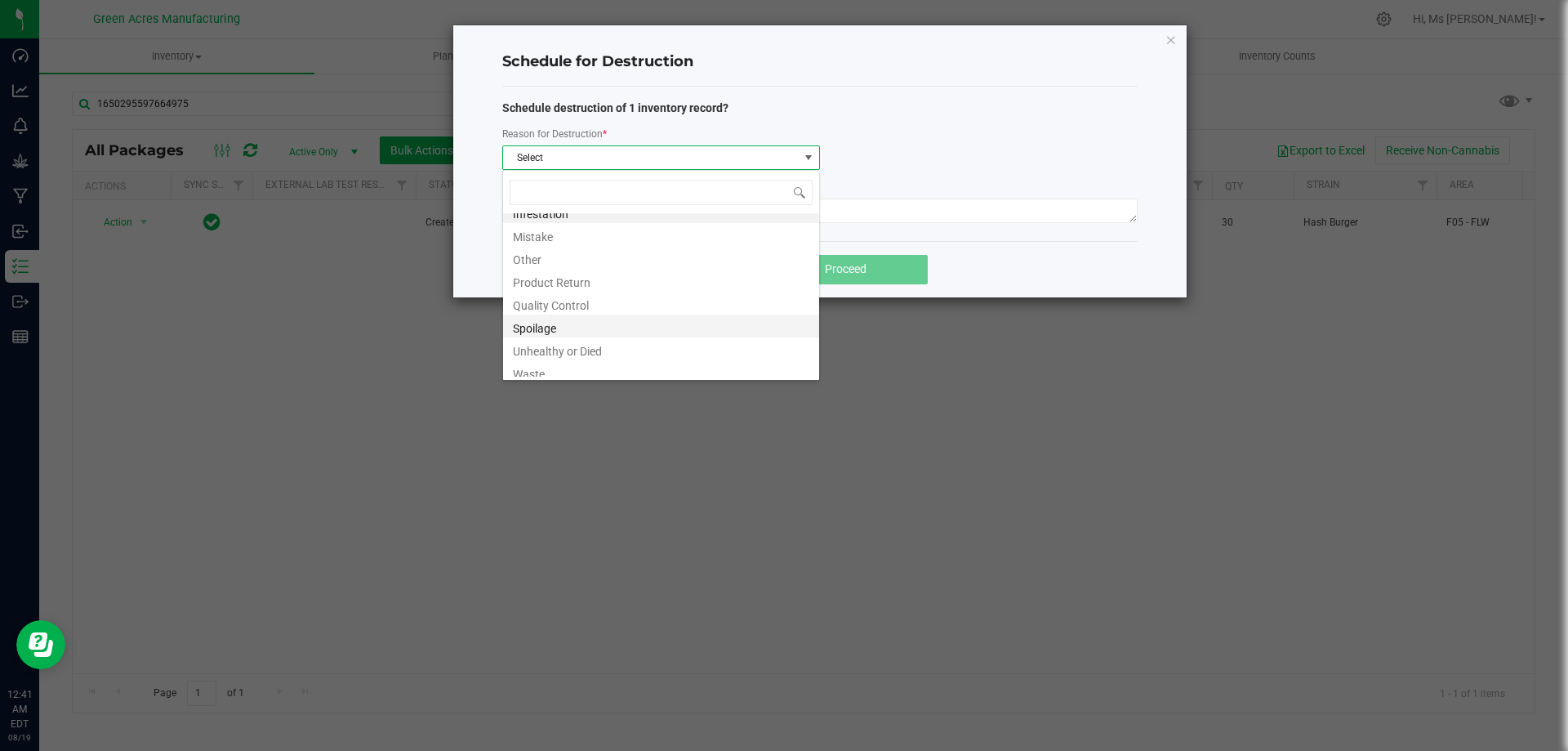
scroll to position [20, 0]
click at [597, 360] on li "Waste" at bounding box center [660, 365] width 316 height 23
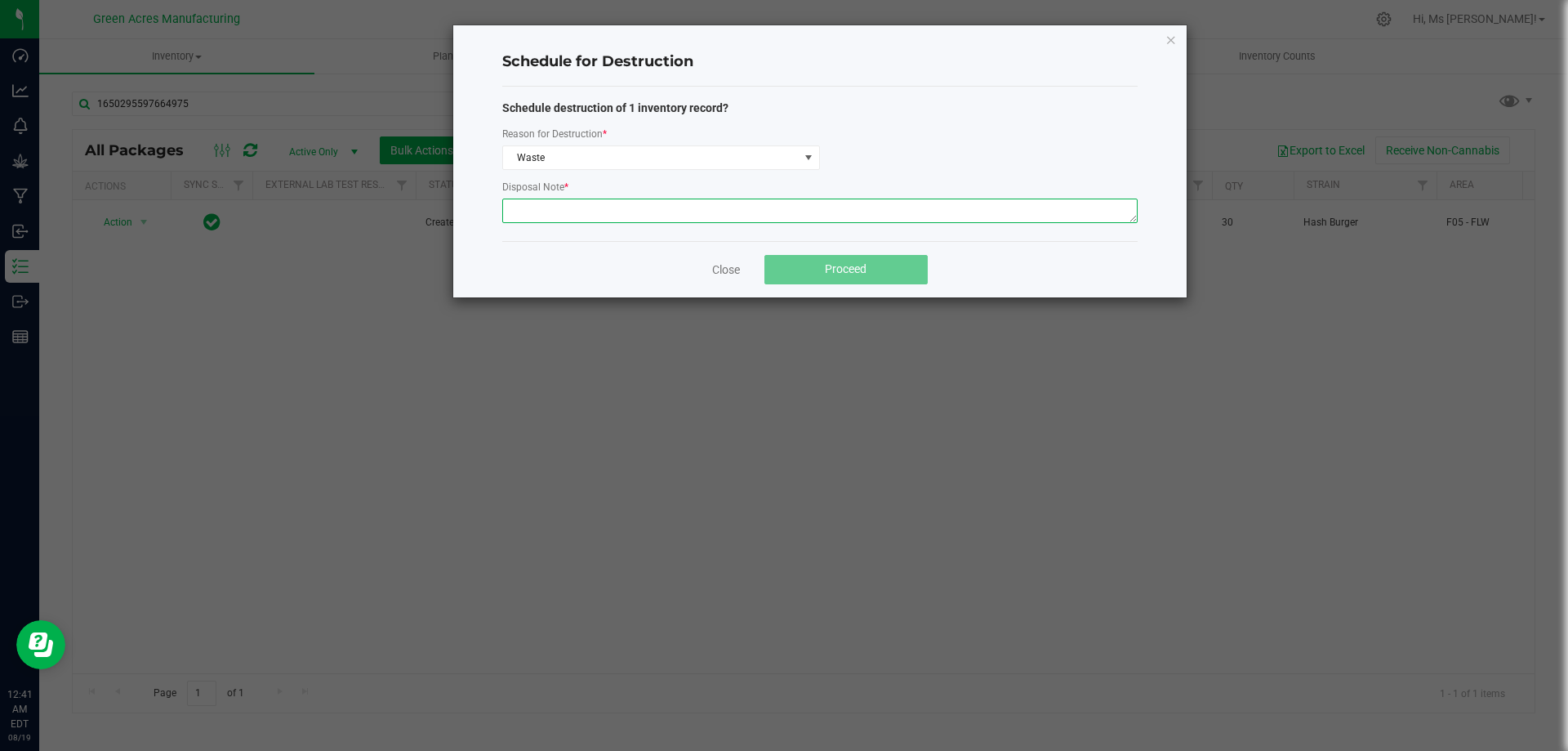
click at [608, 209] on textarea at bounding box center [820, 210] width 635 height 24
paste textarea "WASTE FROM WHOLE FLOWER PACKING PROCESS"
type textarea "WASTE FROM WHOLE FLOWER PACKING PROCESS"
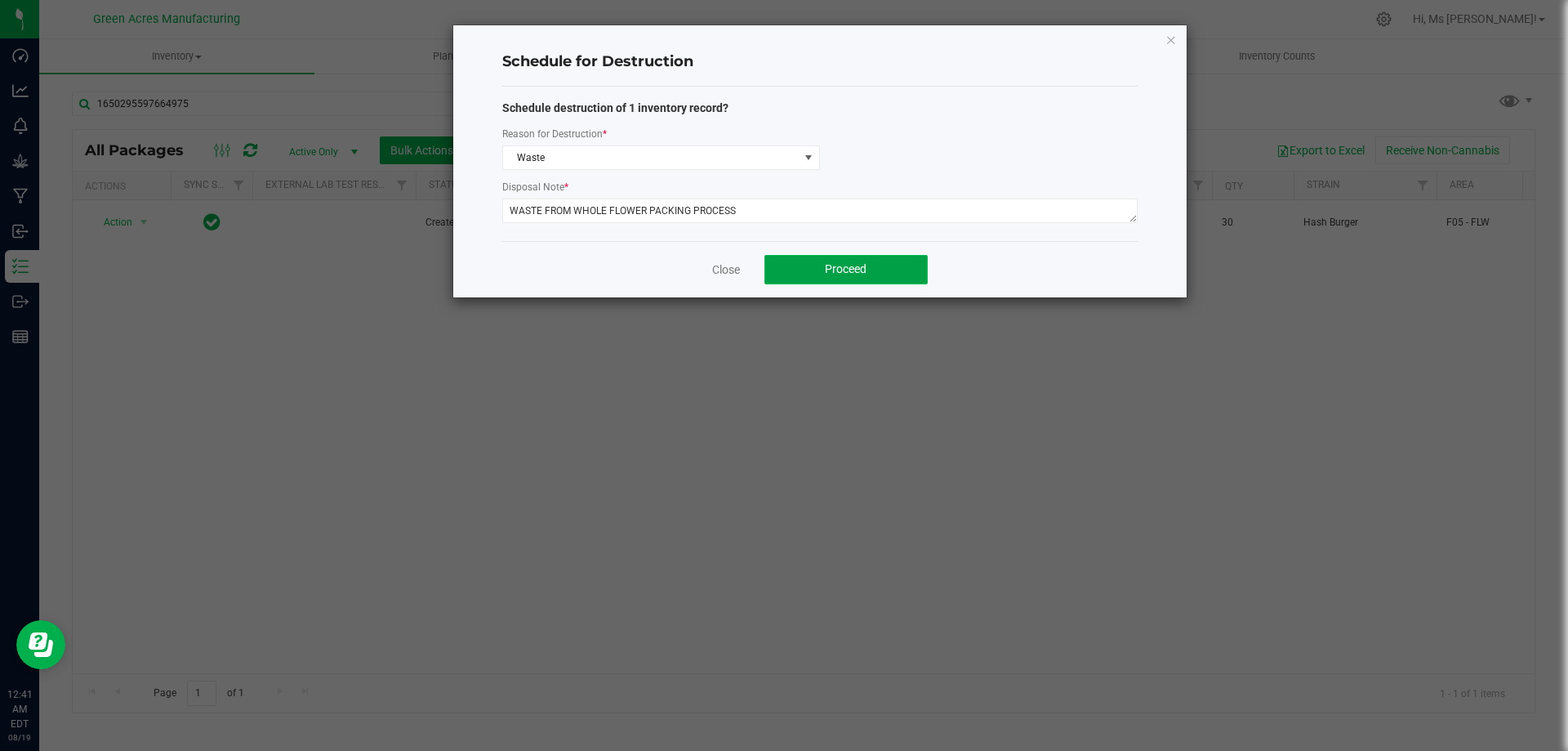
click at [855, 264] on span "Proceed" at bounding box center [846, 269] width 42 height 13
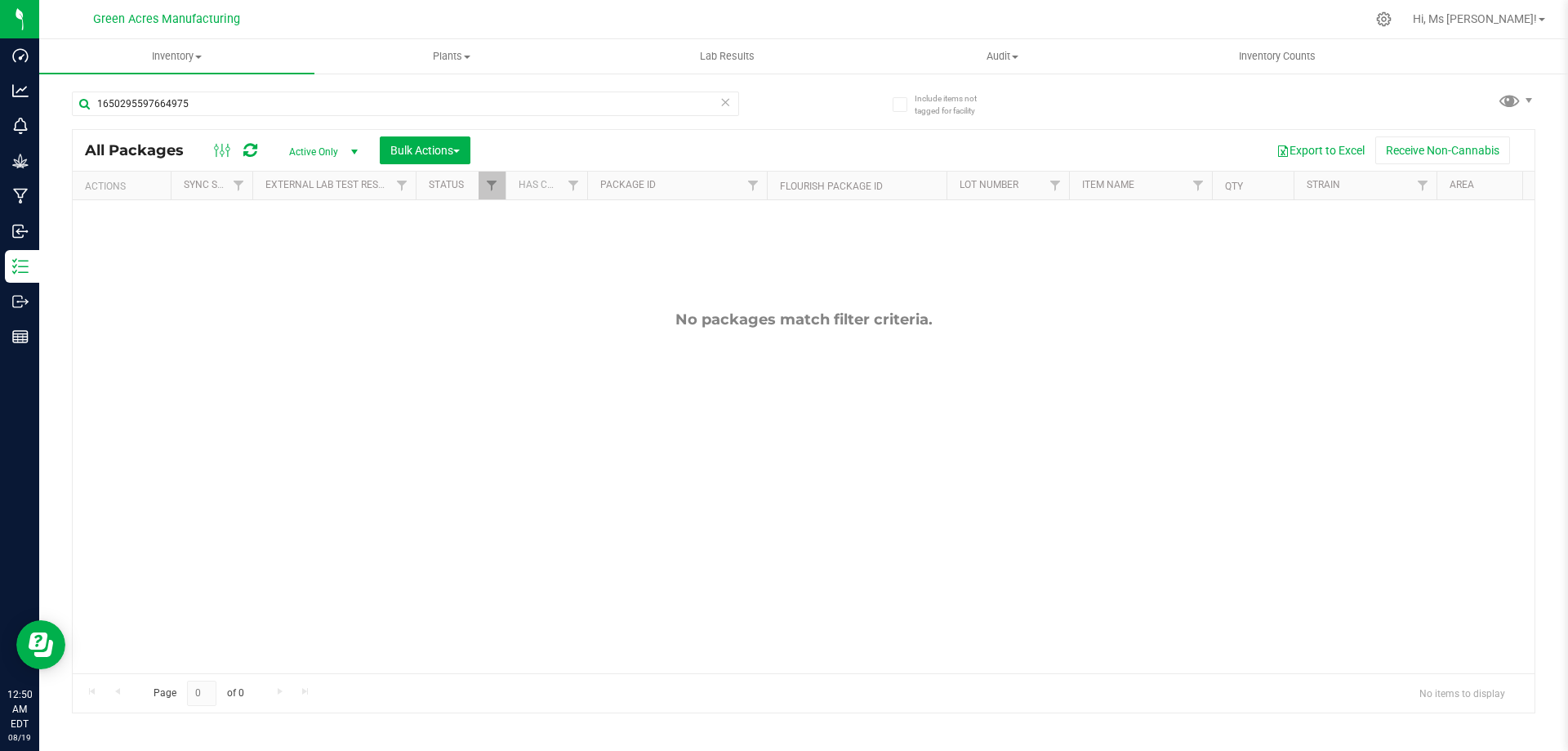
click at [1428, 7] on div "Hi, Ms [PERSON_NAME]!" at bounding box center [1479, 19] width 145 height 29
click at [1430, 13] on span "Hi, Ms [PERSON_NAME]!" at bounding box center [1475, 19] width 124 height 13
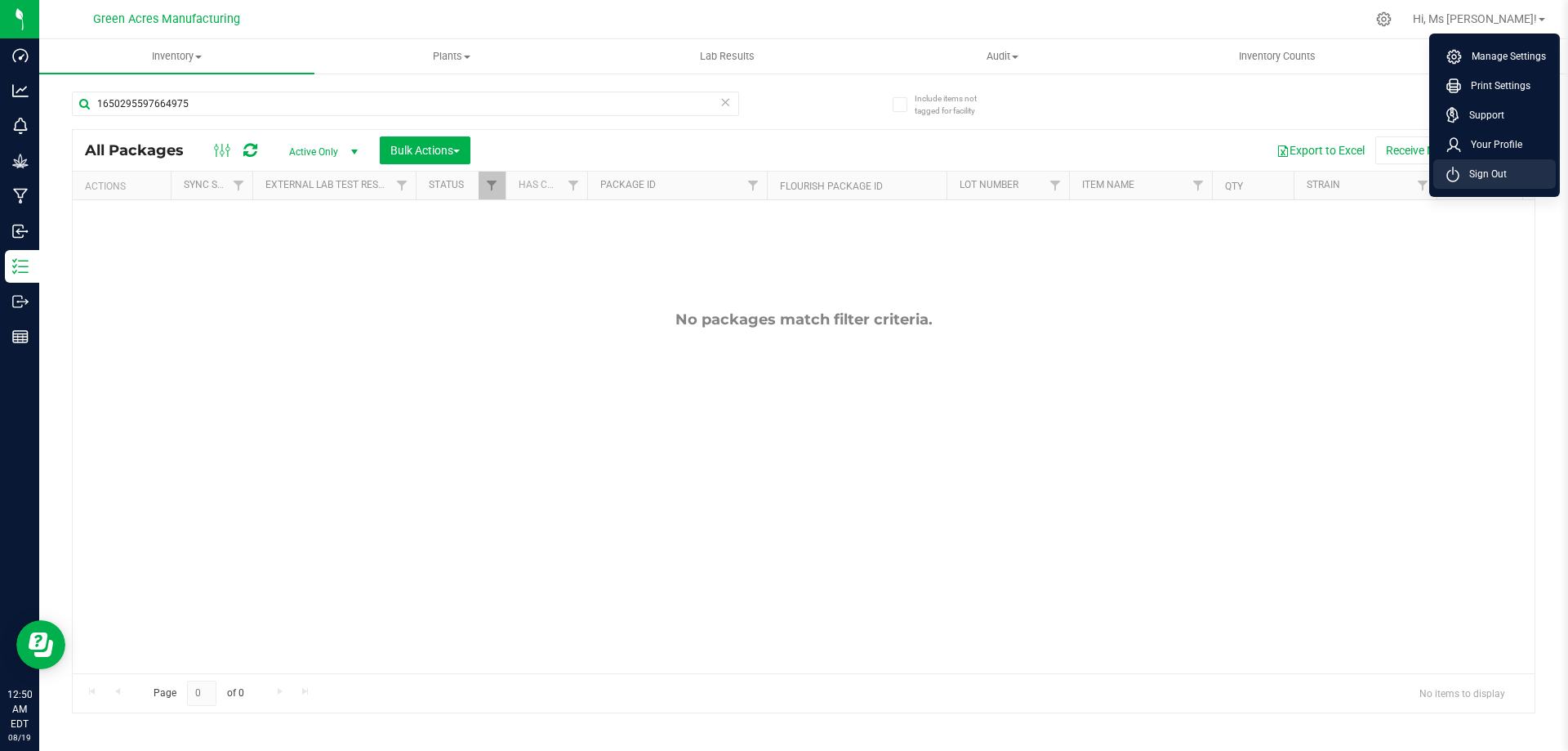
click at [1480, 186] on li "Sign Out" at bounding box center [1495, 174] width 123 height 30
